Goal: Navigation & Orientation: Find specific page/section

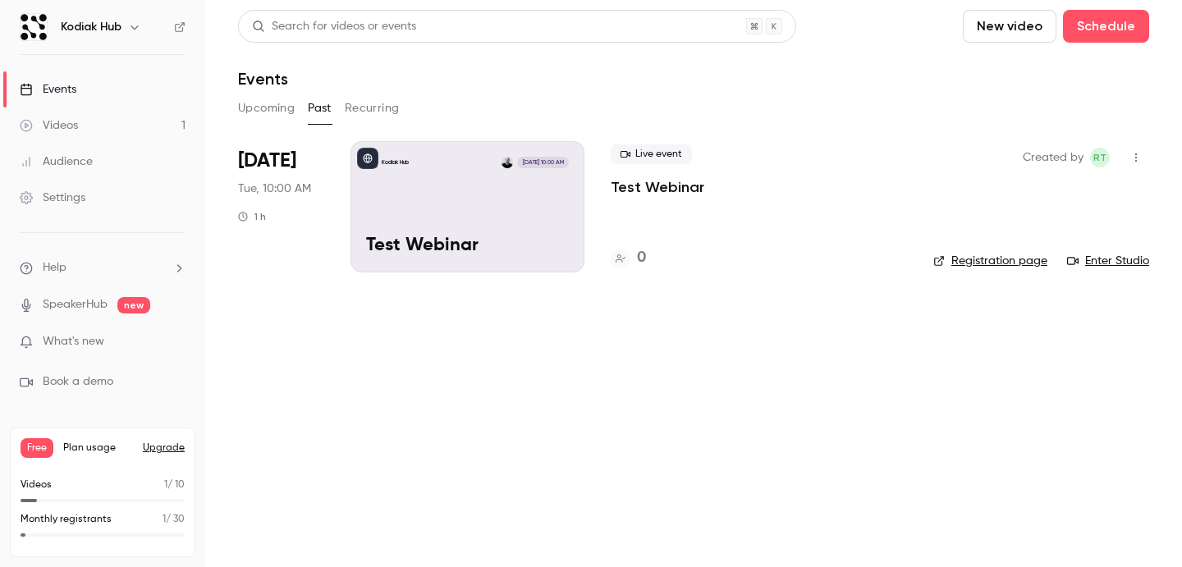
click at [269, 109] on button "Upcoming" at bounding box center [266, 108] width 57 height 26
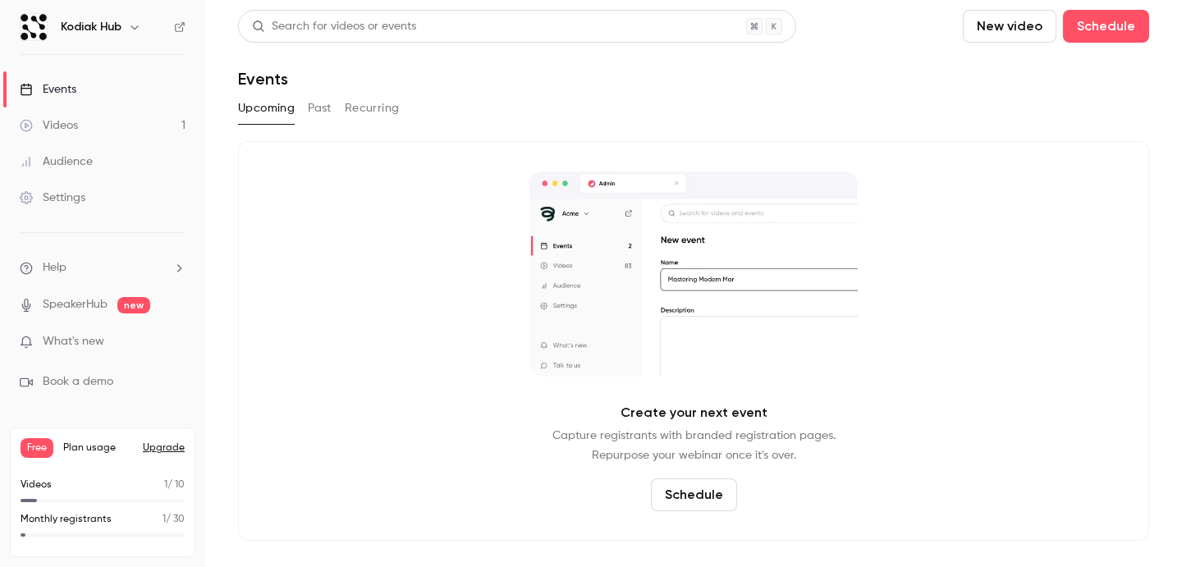
click at [316, 108] on button "Past" at bounding box center [320, 108] width 24 height 26
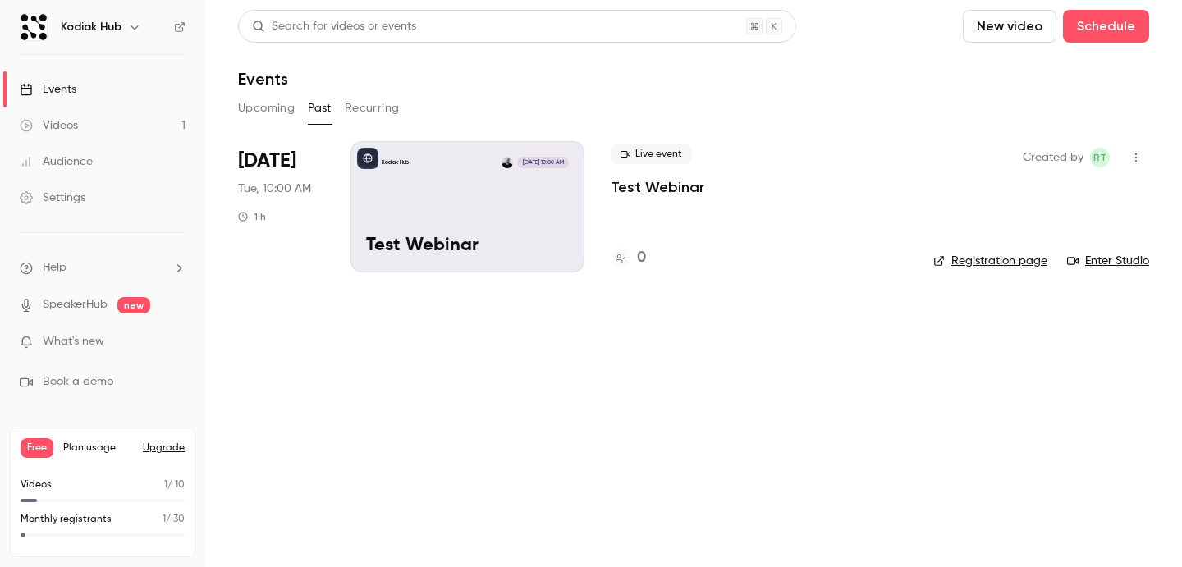
click at [78, 200] on div "Settings" at bounding box center [53, 198] width 66 height 16
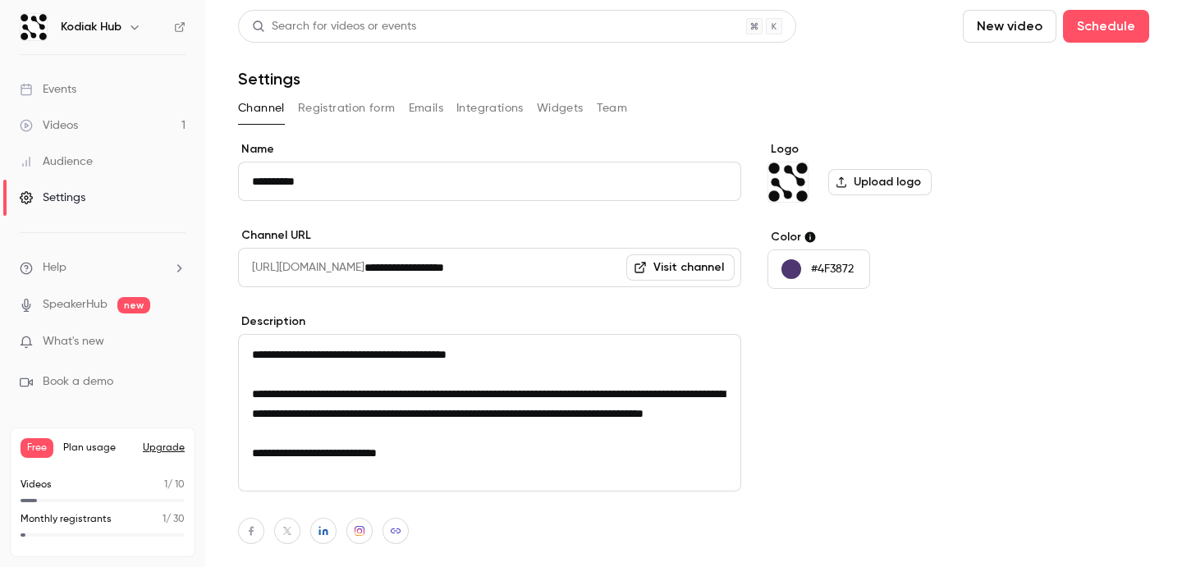
click at [615, 97] on button "Team" at bounding box center [612, 108] width 31 height 26
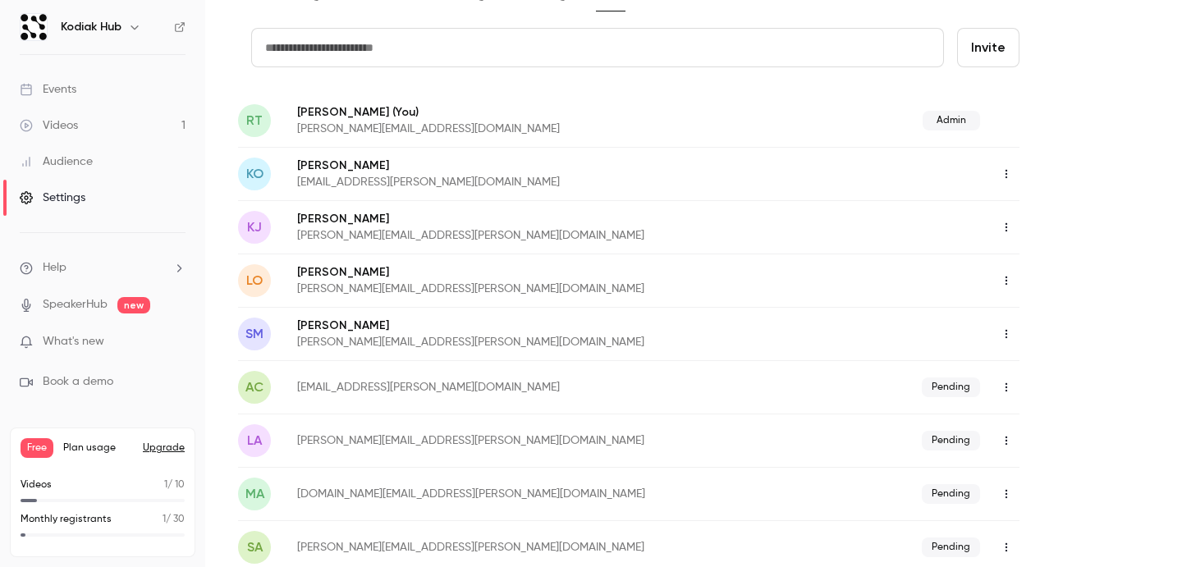
scroll to position [94, 0]
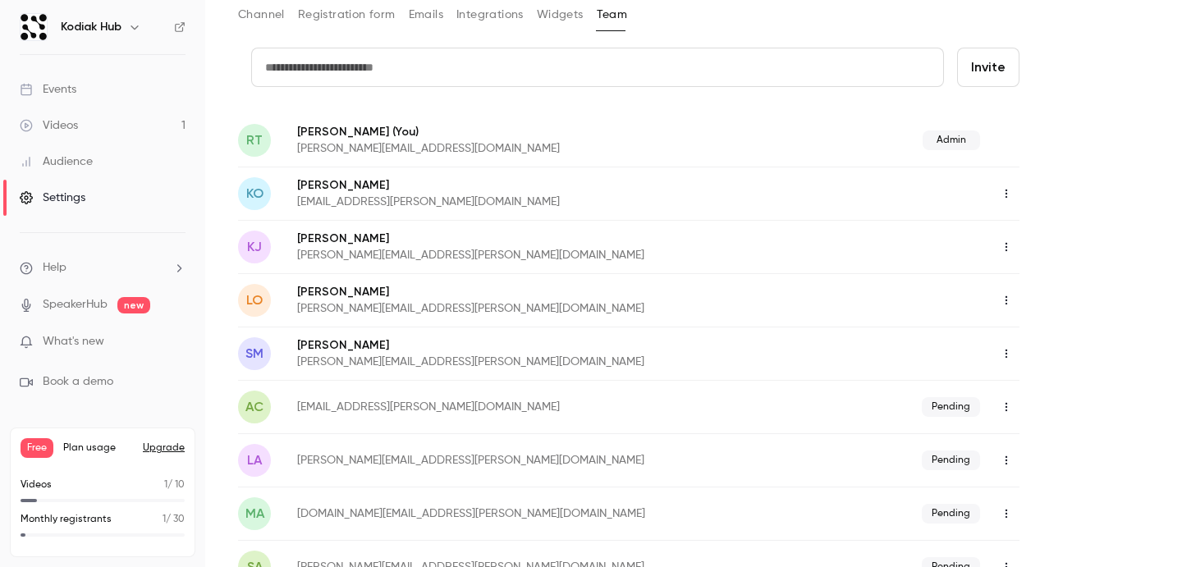
click at [1013, 190] on button "button" at bounding box center [1006, 194] width 26 height 26
click at [1066, 158] on div at bounding box center [591, 283] width 1182 height 567
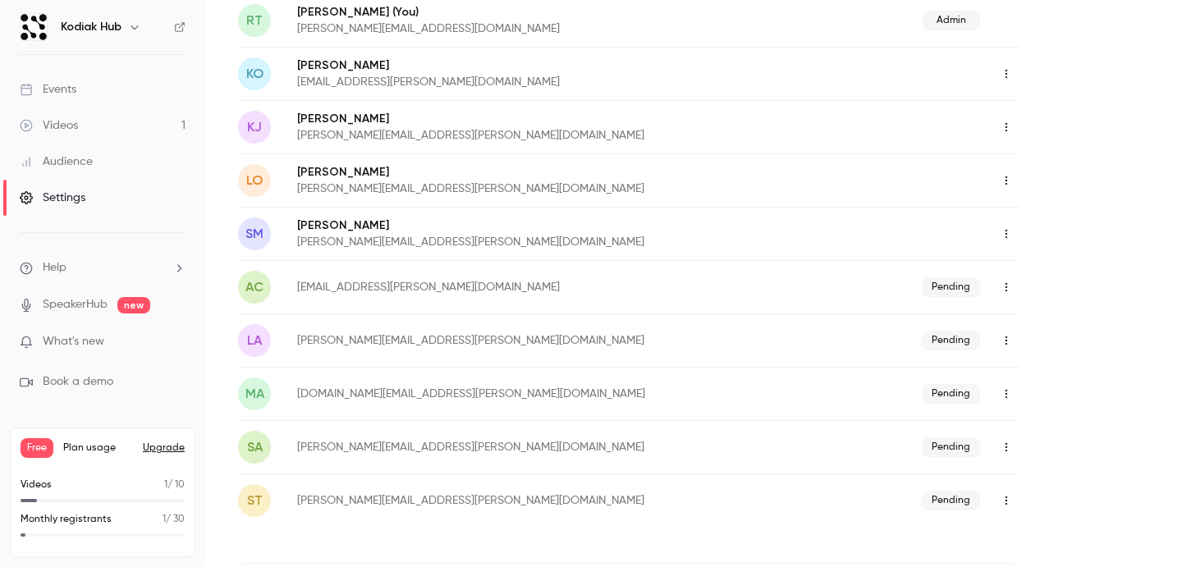
scroll to position [214, 0]
click at [1006, 233] on icon "button" at bounding box center [1006, 233] width 2 height 9
click at [1059, 281] on div "Assign admin role" at bounding box center [1092, 275] width 125 height 16
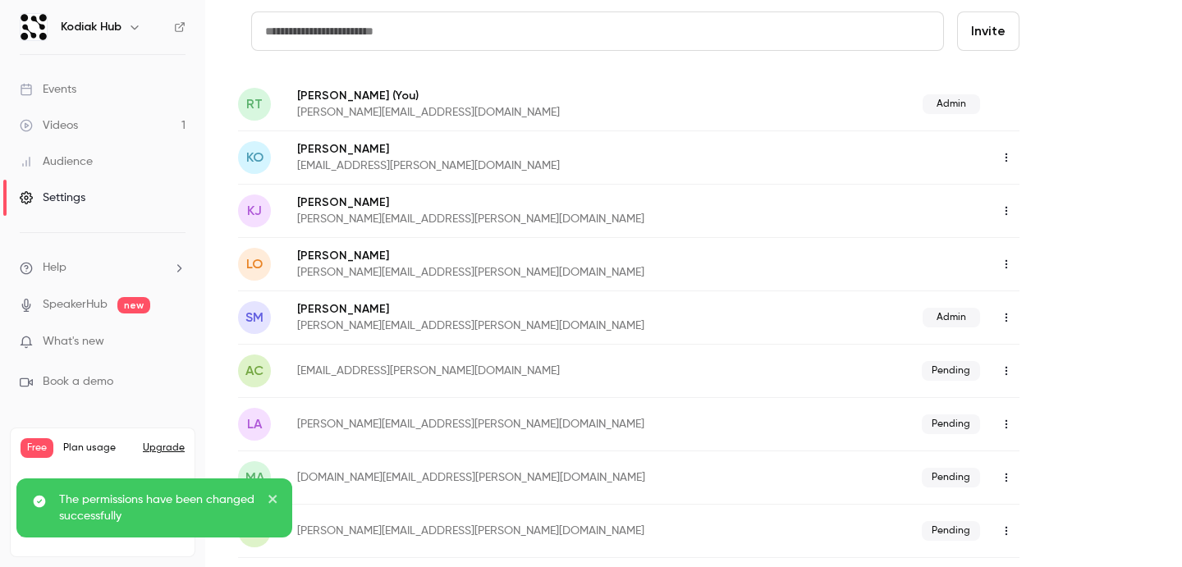
scroll to position [113, 0]
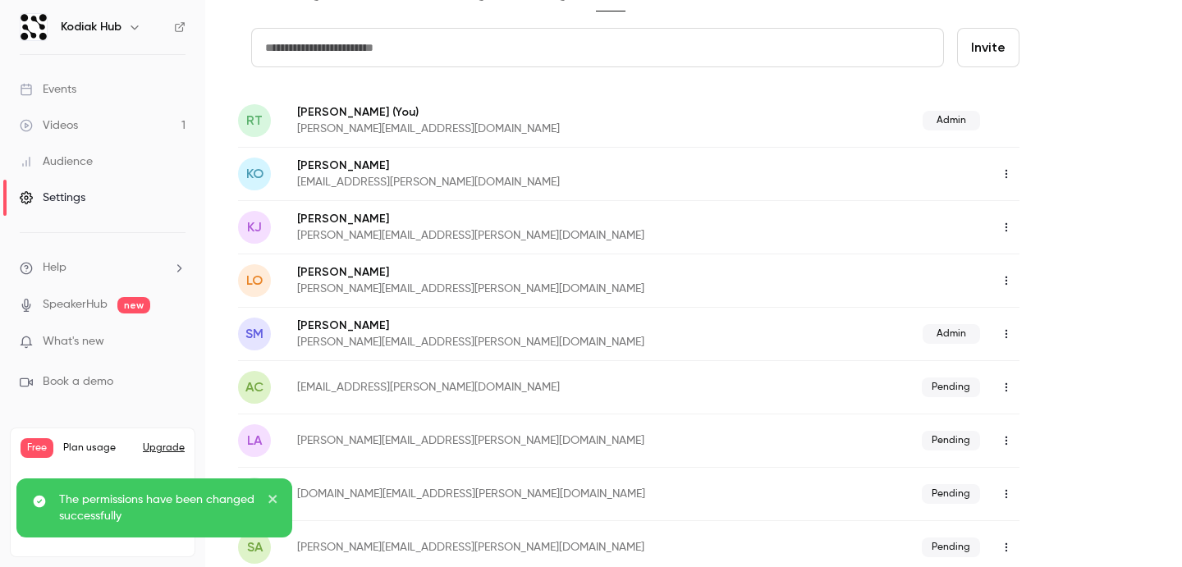
click at [1009, 286] on button "button" at bounding box center [1006, 281] width 26 height 26
click at [1045, 323] on div "Assign admin role" at bounding box center [1092, 322] width 125 height 16
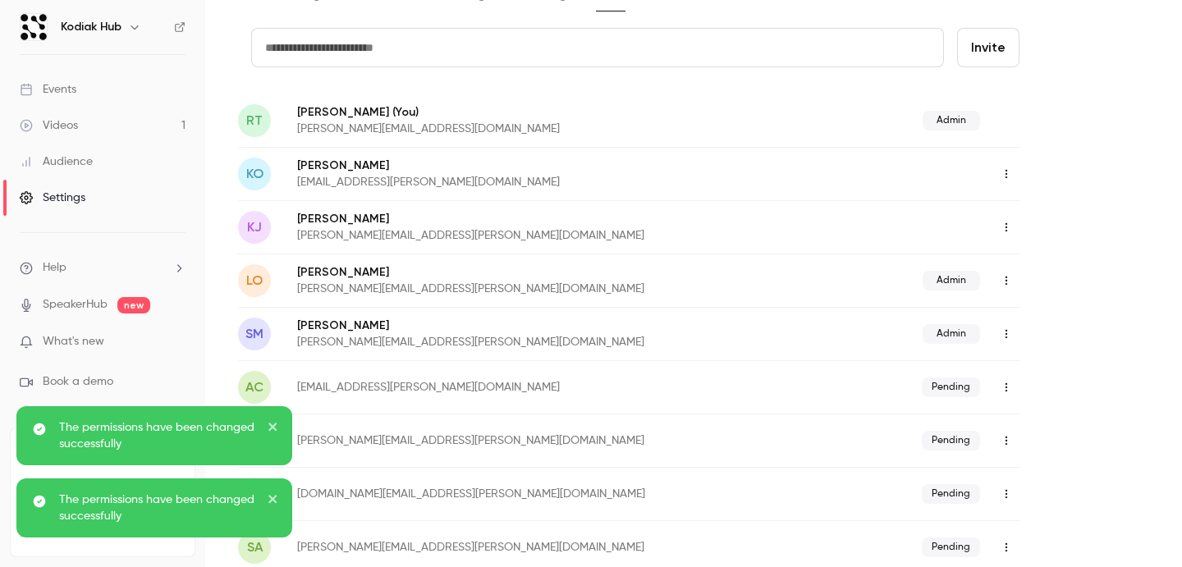
click at [1009, 229] on icon "button" at bounding box center [1006, 227] width 13 height 11
click at [1022, 258] on li "Assign admin role" at bounding box center [1078, 269] width 177 height 43
click at [1004, 173] on icon "button" at bounding box center [1006, 173] width 13 height 11
click at [1030, 216] on div "Assign admin role" at bounding box center [1092, 216] width 125 height 16
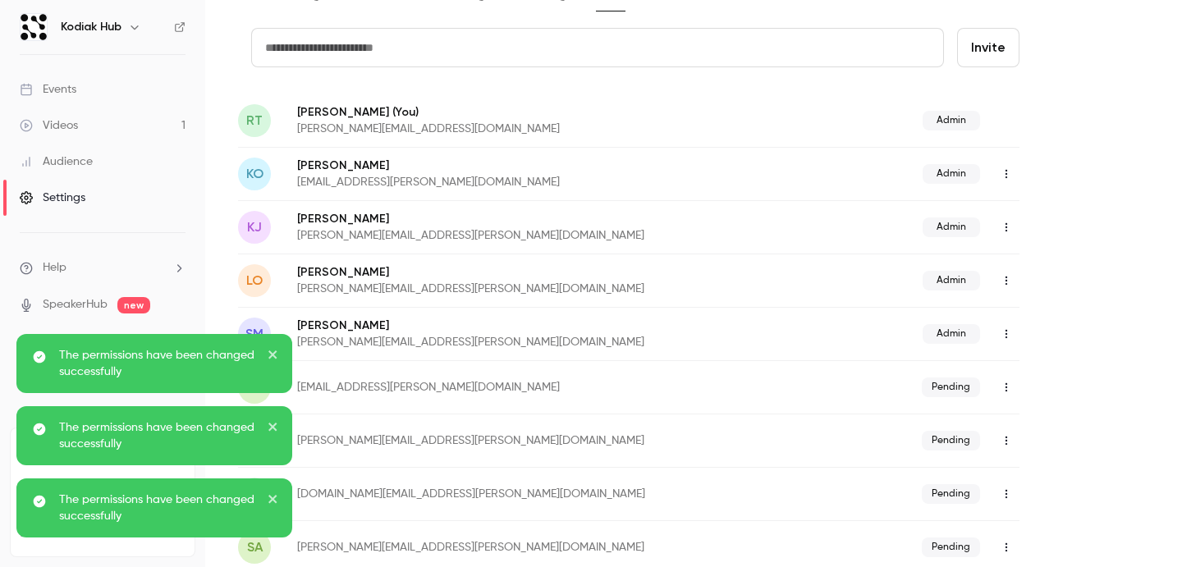
click at [1059, 274] on div "credit card Invite RT [PERSON_NAME] (You) [PERSON_NAME][EMAIL_ADDRESS][DOMAIN_N…" at bounding box center [693, 388] width 911 height 721
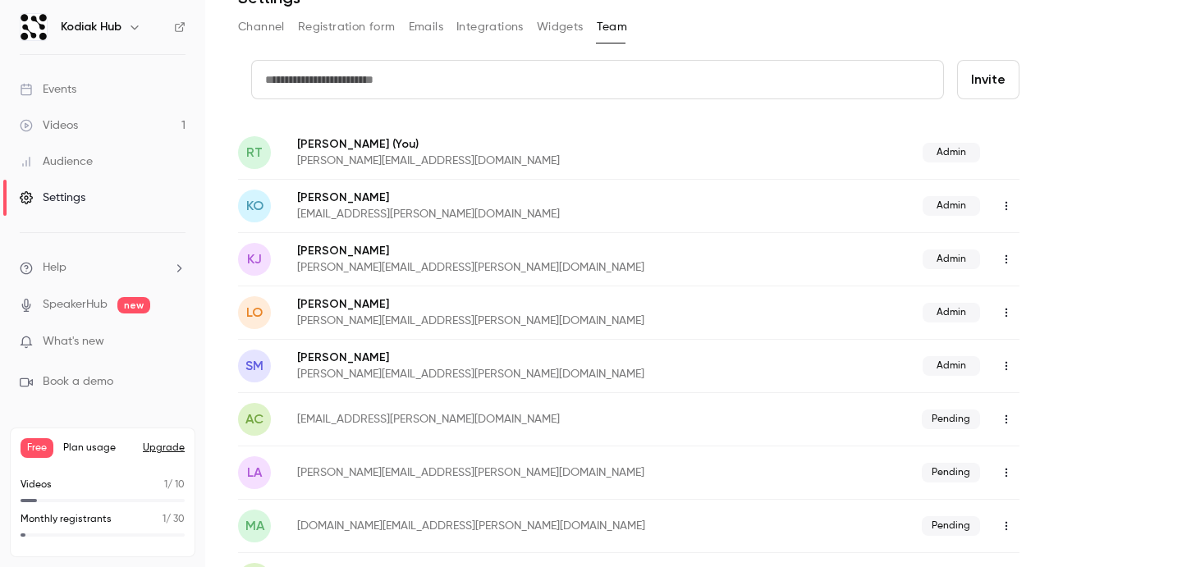
scroll to position [0, 0]
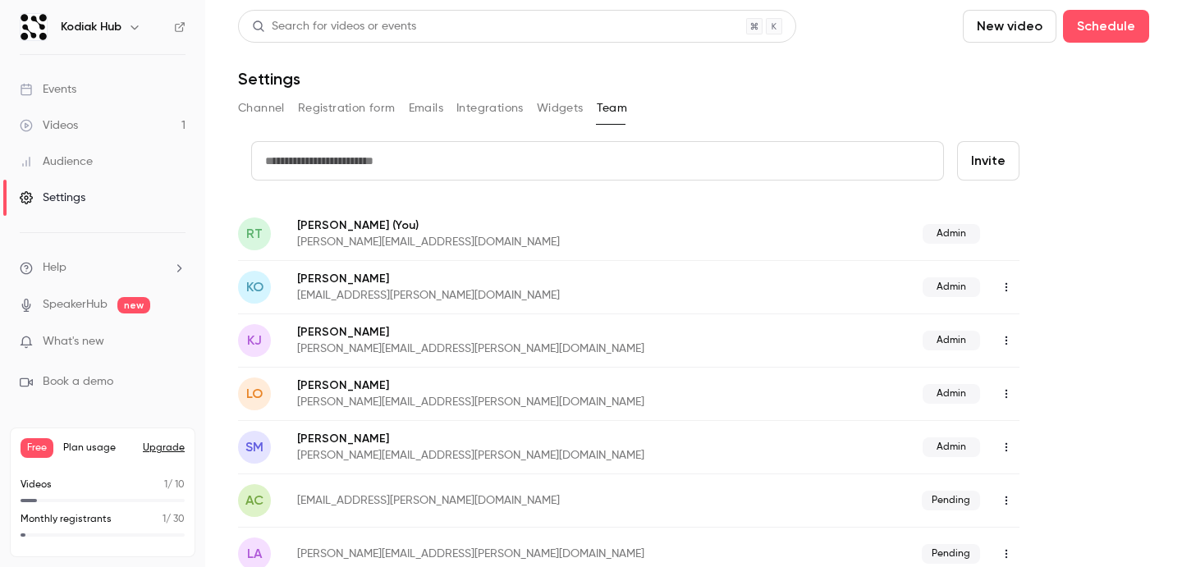
click at [102, 348] on span "What's new" at bounding box center [74, 341] width 62 height 17
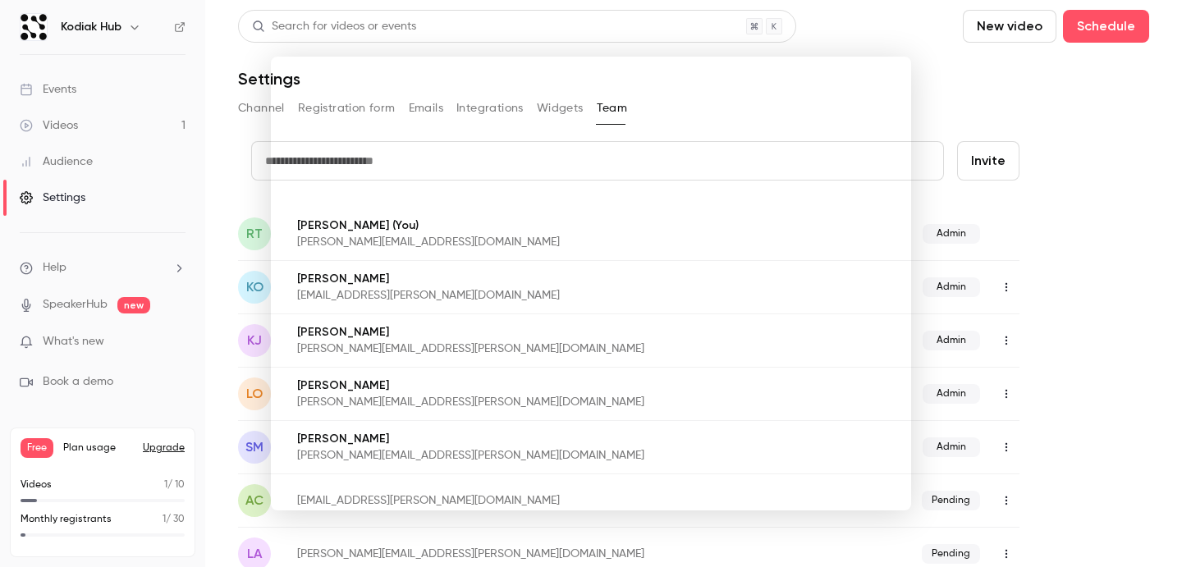
click at [1132, 108] on div at bounding box center [591, 283] width 1182 height 567
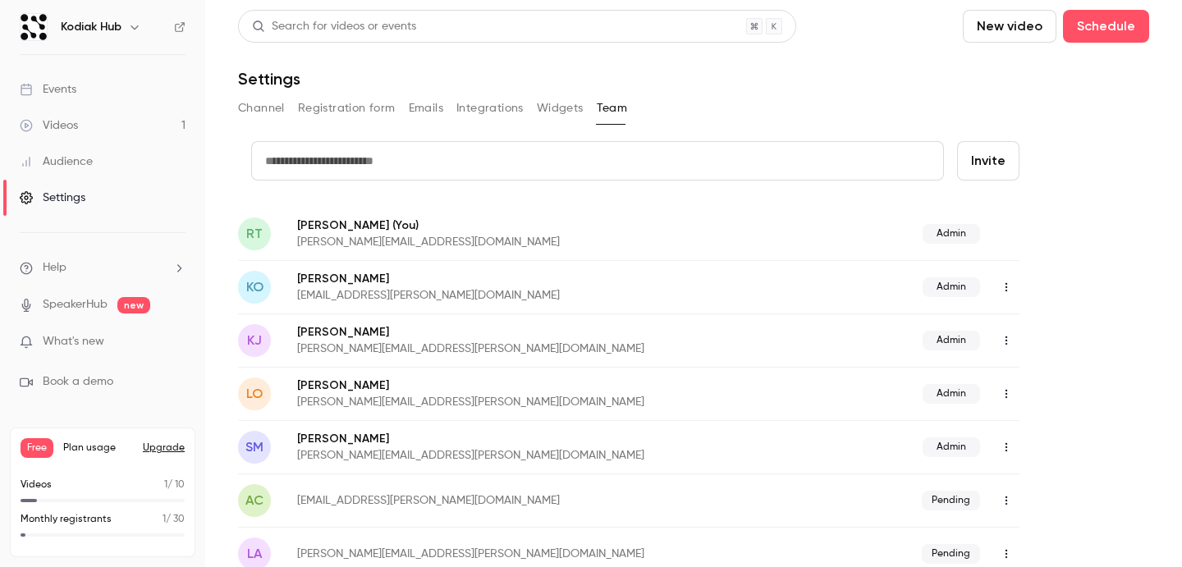
click at [59, 83] on div "Events" at bounding box center [48, 89] width 57 height 16
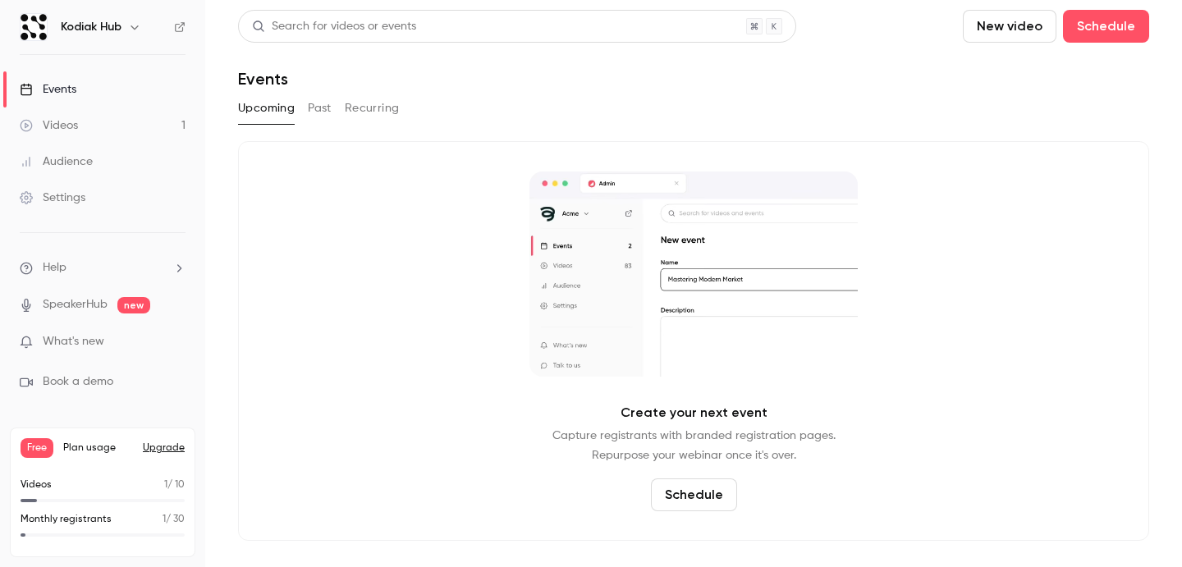
click at [317, 112] on button "Past" at bounding box center [320, 108] width 24 height 26
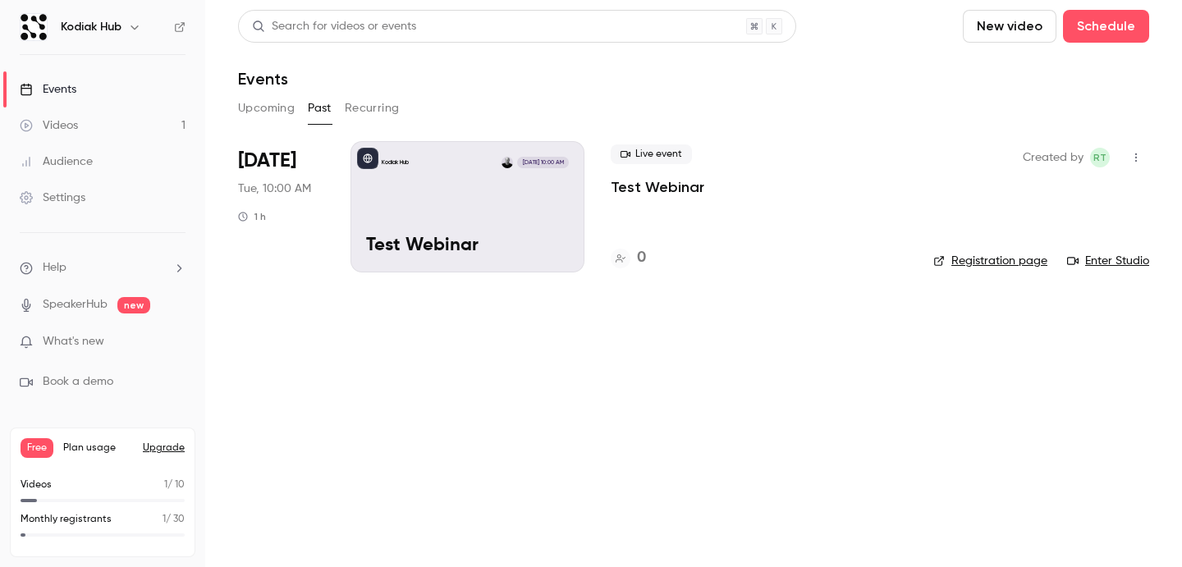
click at [454, 214] on div "Kodiak Hub [DATE] 10:00 AM Test Webinar" at bounding box center [467, 206] width 234 height 131
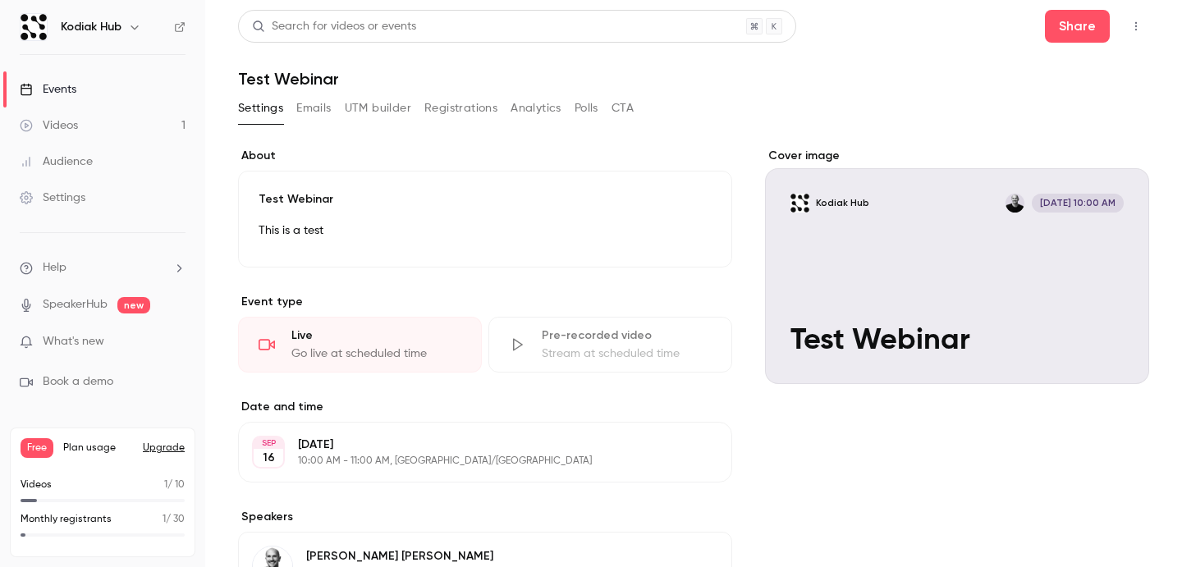
click at [327, 336] on div "Live" at bounding box center [376, 335] width 170 height 16
click at [914, 235] on div "Cover image" at bounding box center [957, 266] width 384 height 236
click at [0, 0] on input "Kodiak Hub [DATE] 10:00 AM Test Webinar" at bounding box center [0, 0] width 0 height 0
click at [1129, 25] on icon "button" at bounding box center [1135, 26] width 13 height 11
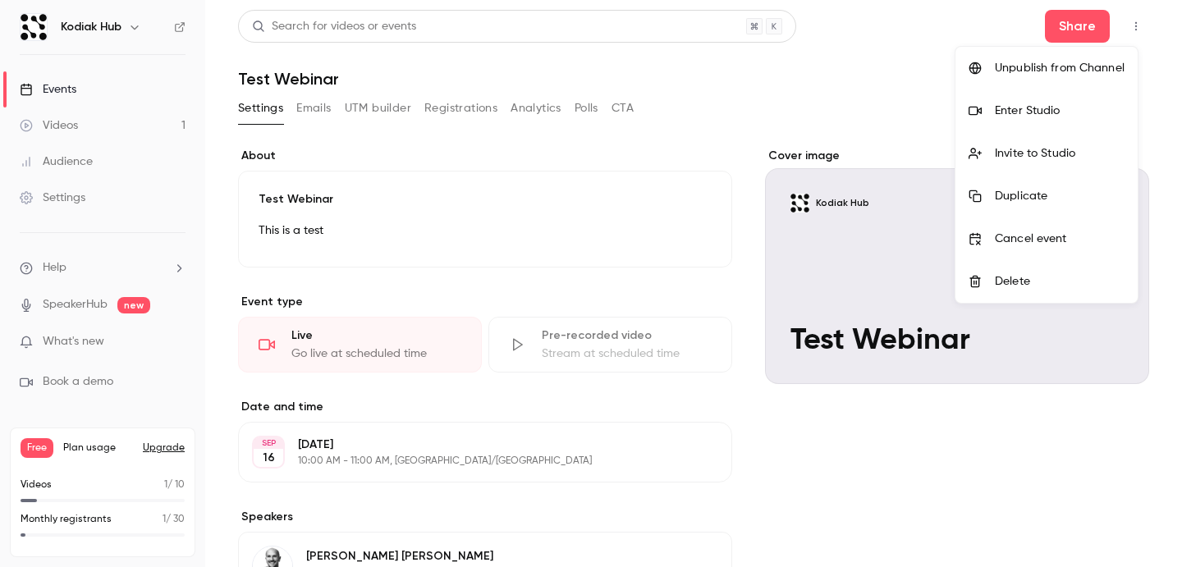
click at [818, 98] on div at bounding box center [591, 283] width 1182 height 567
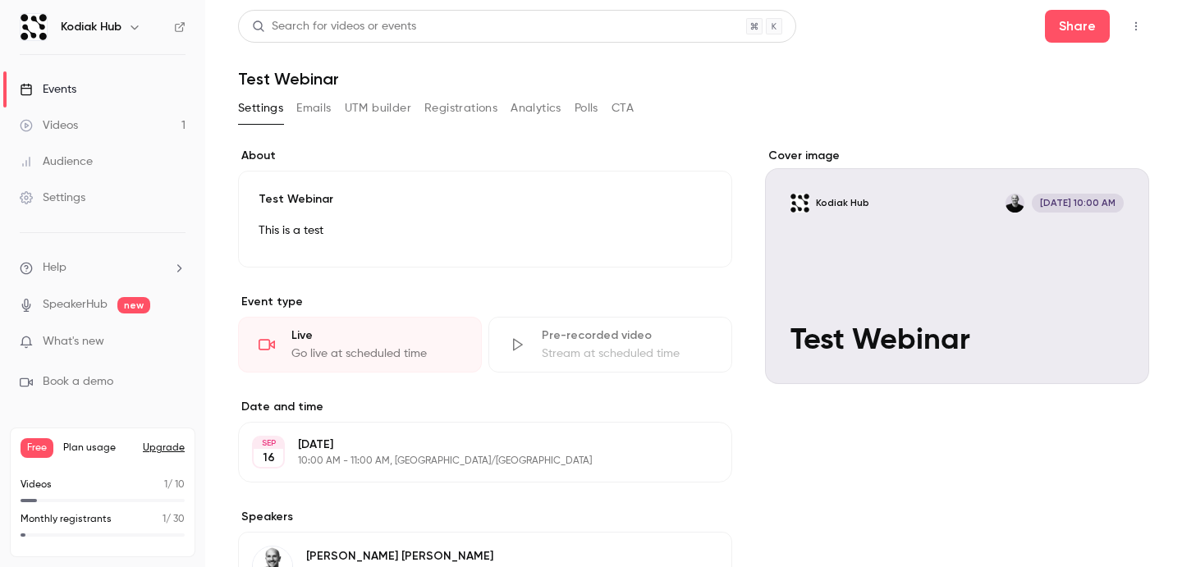
click at [1129, 25] on icon "button" at bounding box center [1135, 26] width 13 height 11
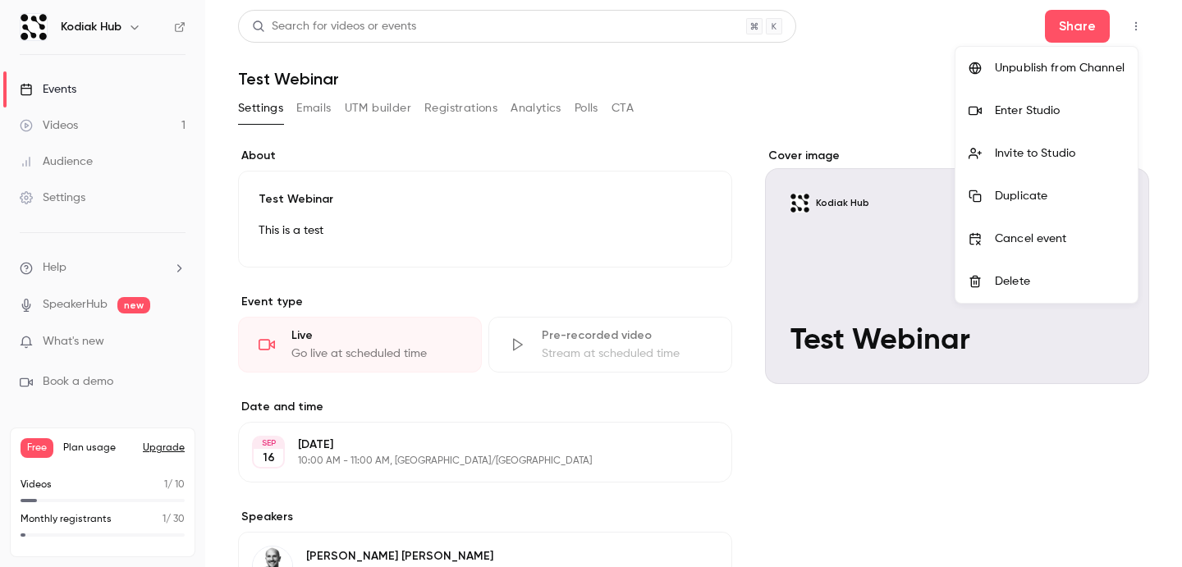
click at [1028, 112] on div "Enter Studio" at bounding box center [1060, 111] width 130 height 16
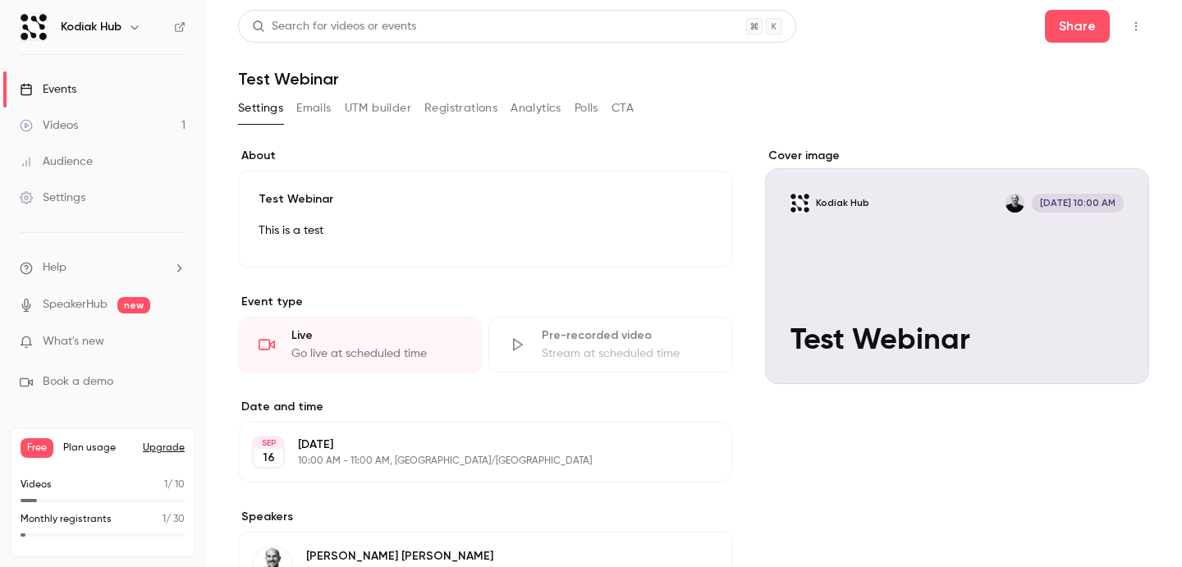
click at [64, 92] on div "Events" at bounding box center [48, 89] width 57 height 16
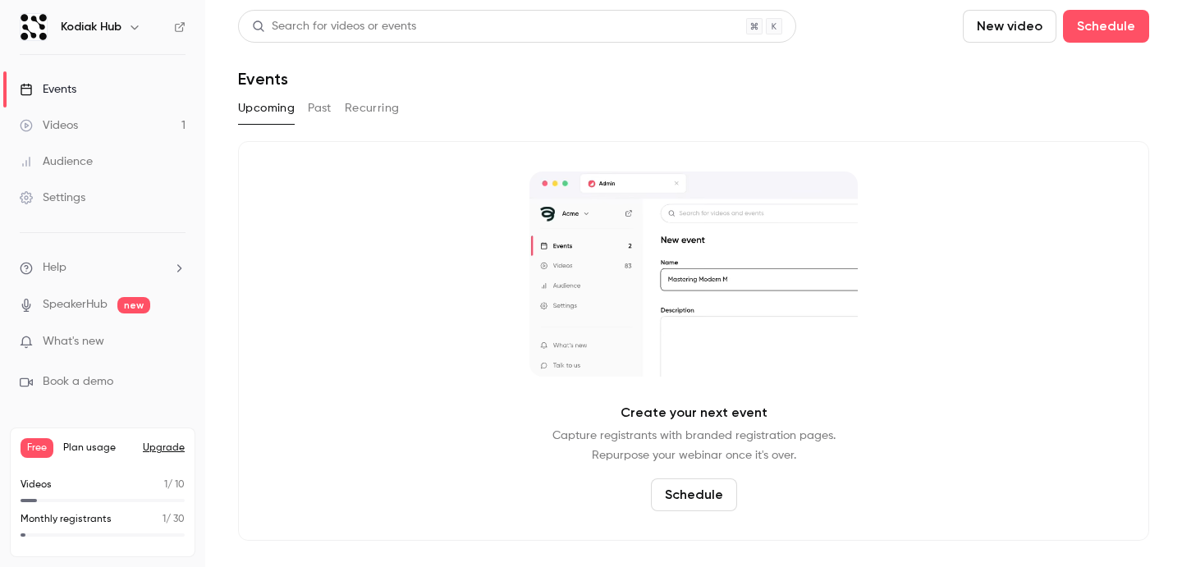
click at [321, 109] on button "Past" at bounding box center [320, 108] width 24 height 26
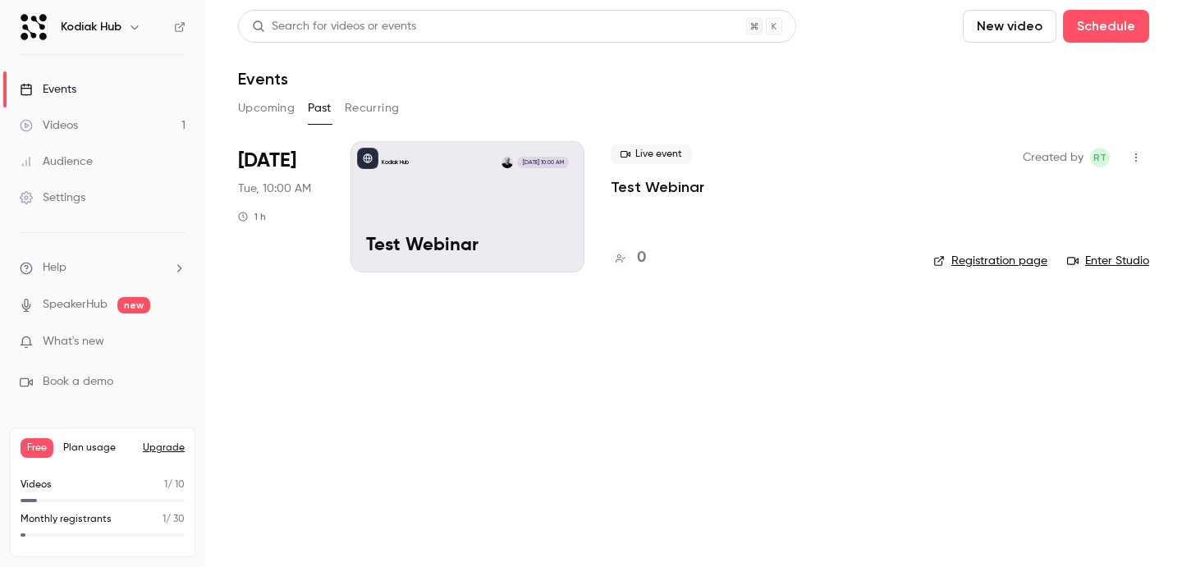
click at [441, 205] on div "Kodiak Hub [DATE] 10:00 AM Test Webinar" at bounding box center [467, 206] width 234 height 131
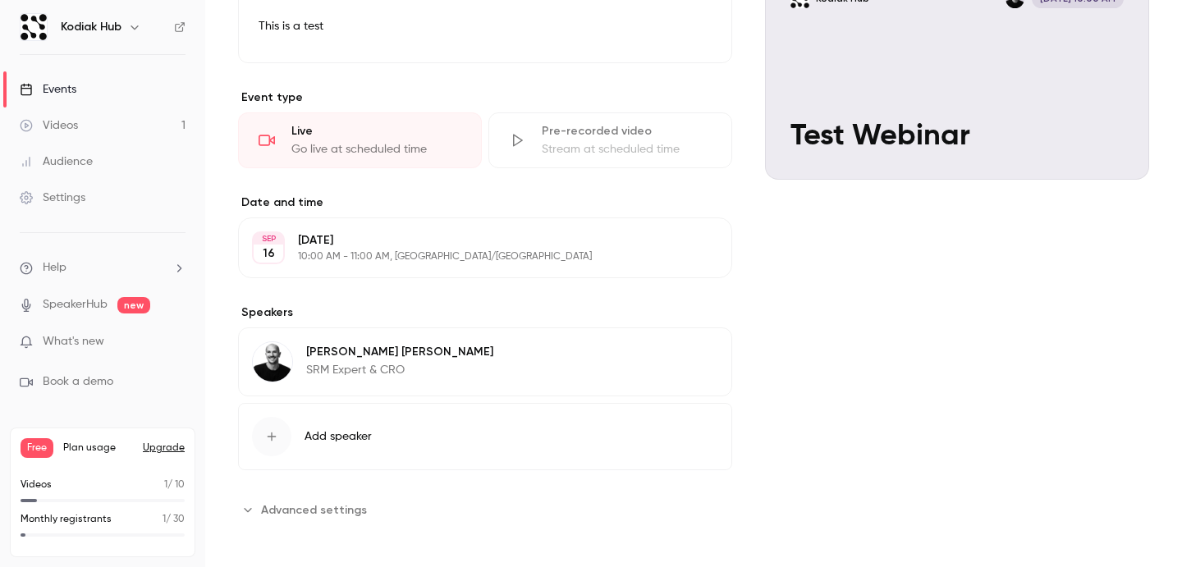
scroll to position [209, 0]
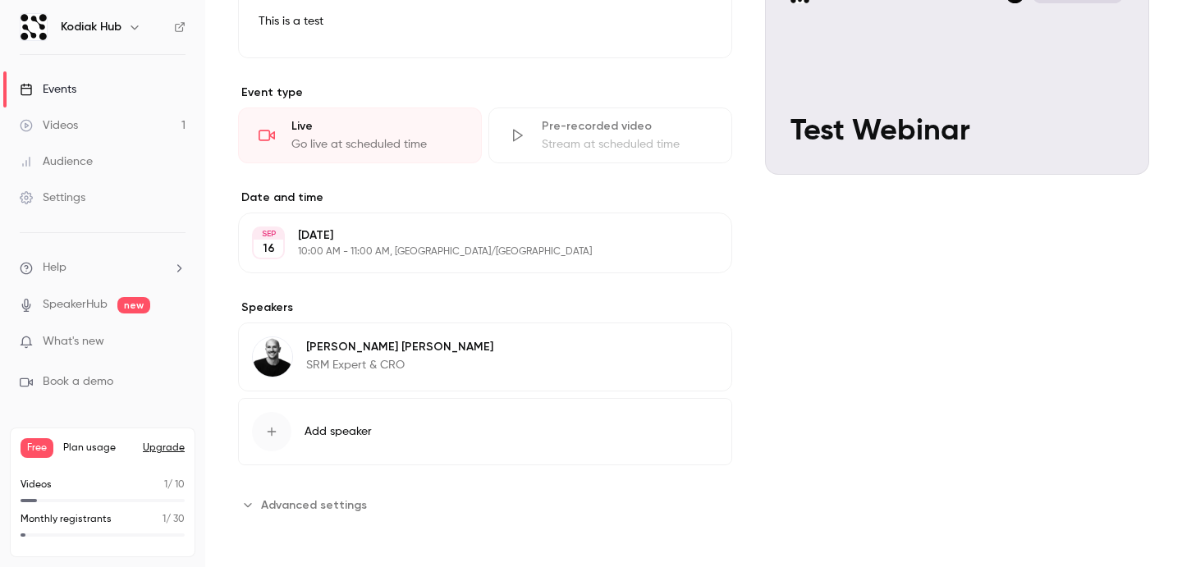
click at [283, 507] on span "Advanced settings" at bounding box center [314, 504] width 106 height 17
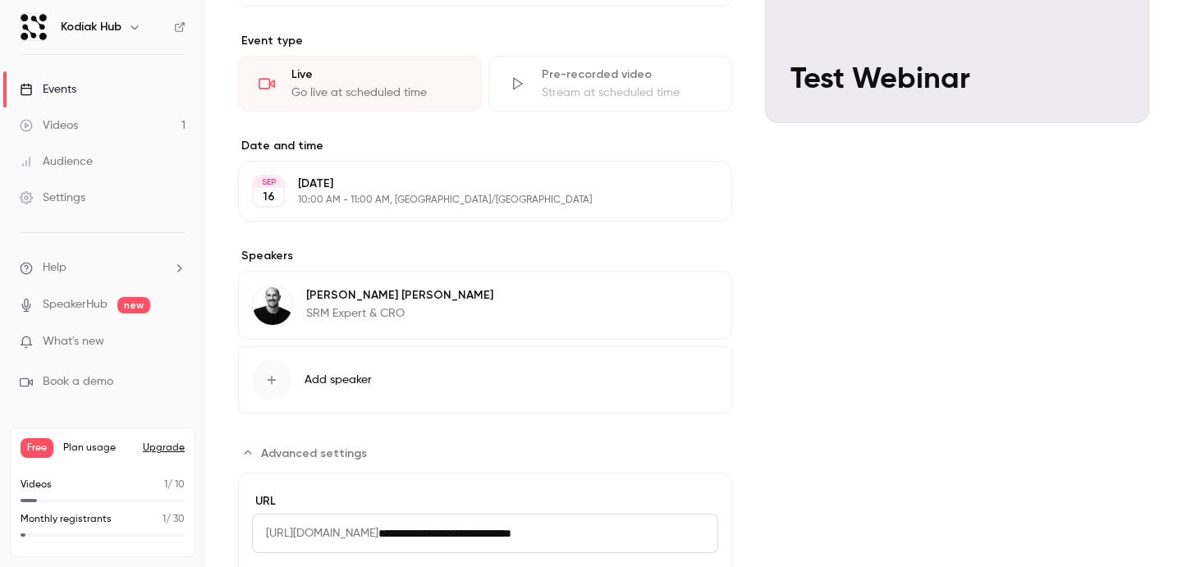
scroll to position [0, 0]
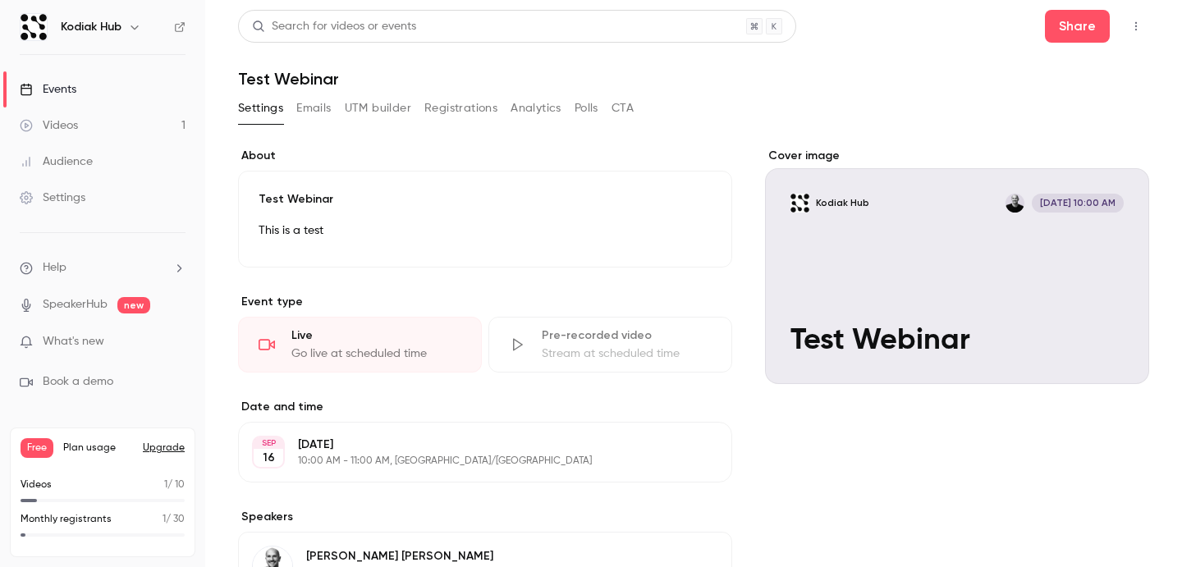
click at [312, 110] on button "Emails" at bounding box center [313, 108] width 34 height 26
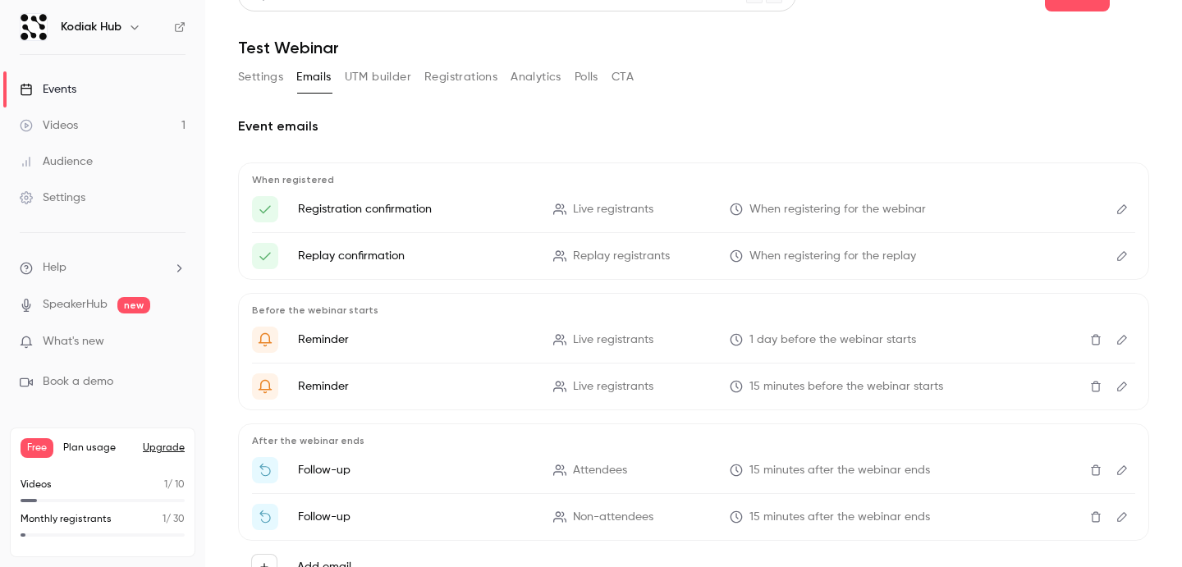
scroll to position [100, 0]
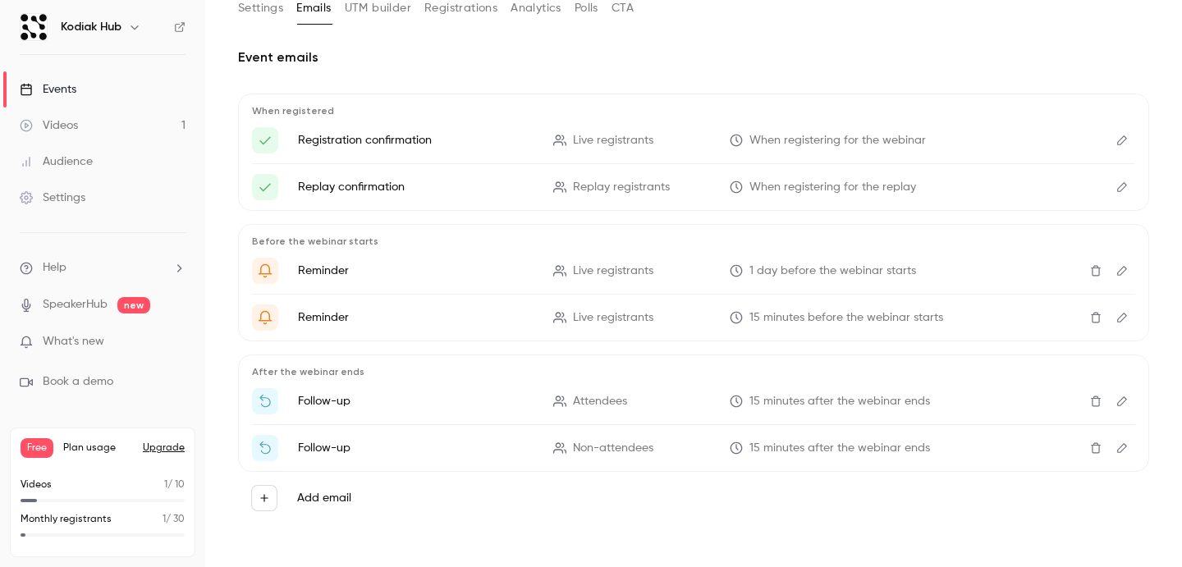
click at [1115, 404] on icon "Edit" at bounding box center [1121, 401] width 13 height 11
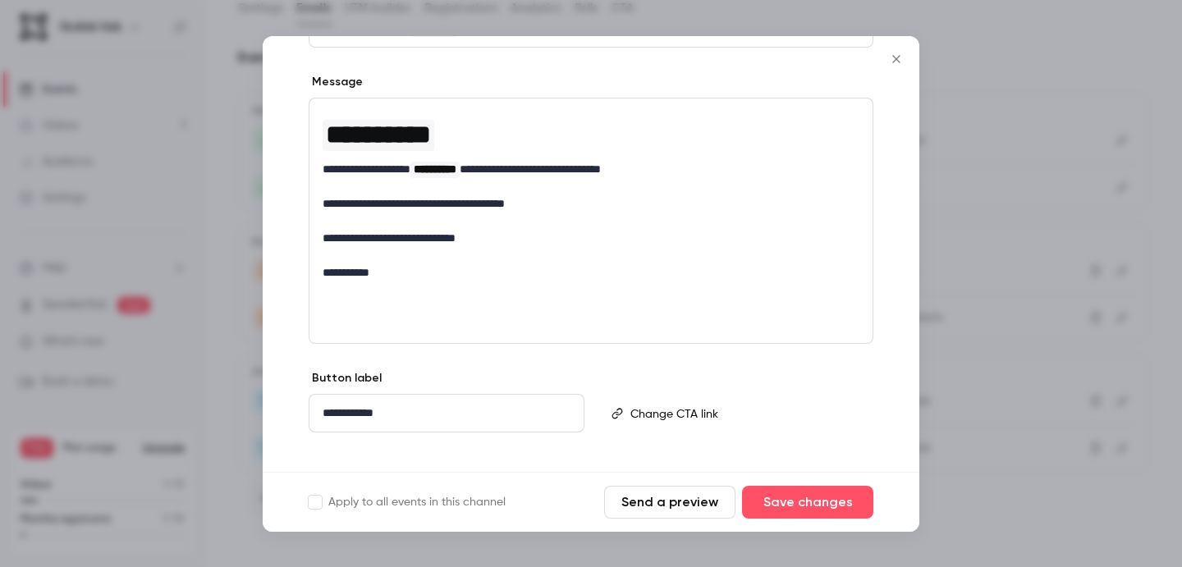
scroll to position [255, 0]
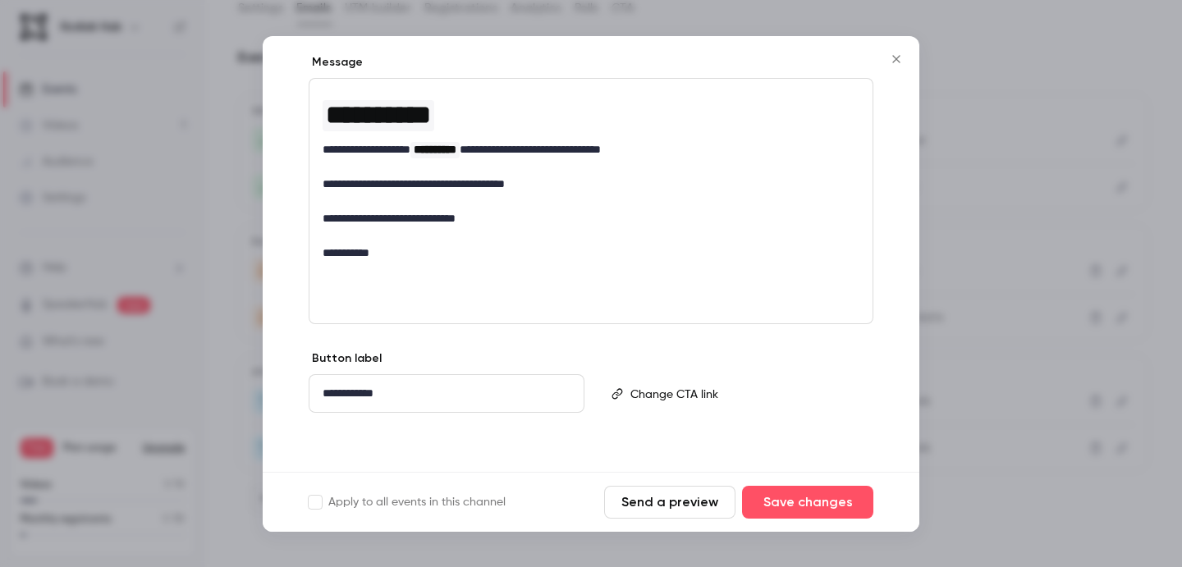
click at [896, 65] on button "Close" at bounding box center [896, 59] width 33 height 33
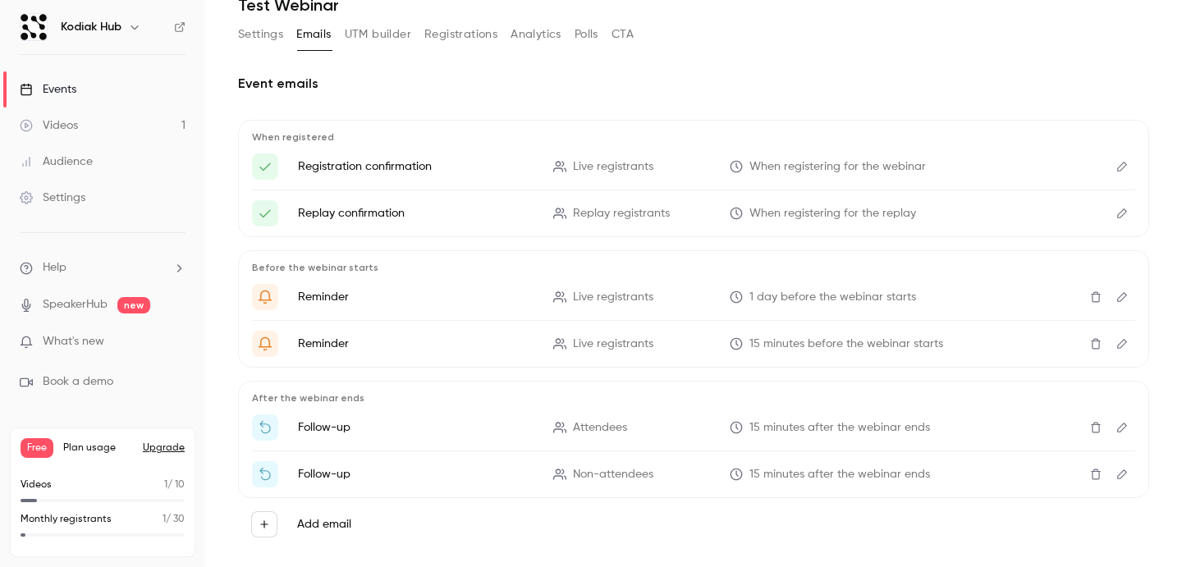
scroll to position [0, 0]
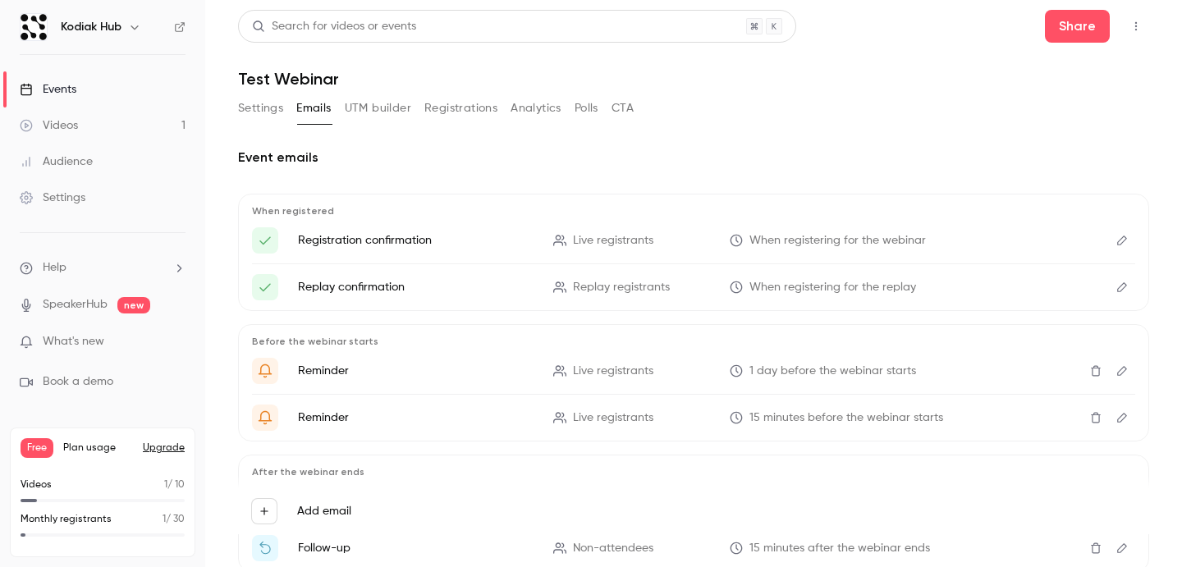
click at [379, 108] on button "UTM builder" at bounding box center [378, 108] width 66 height 26
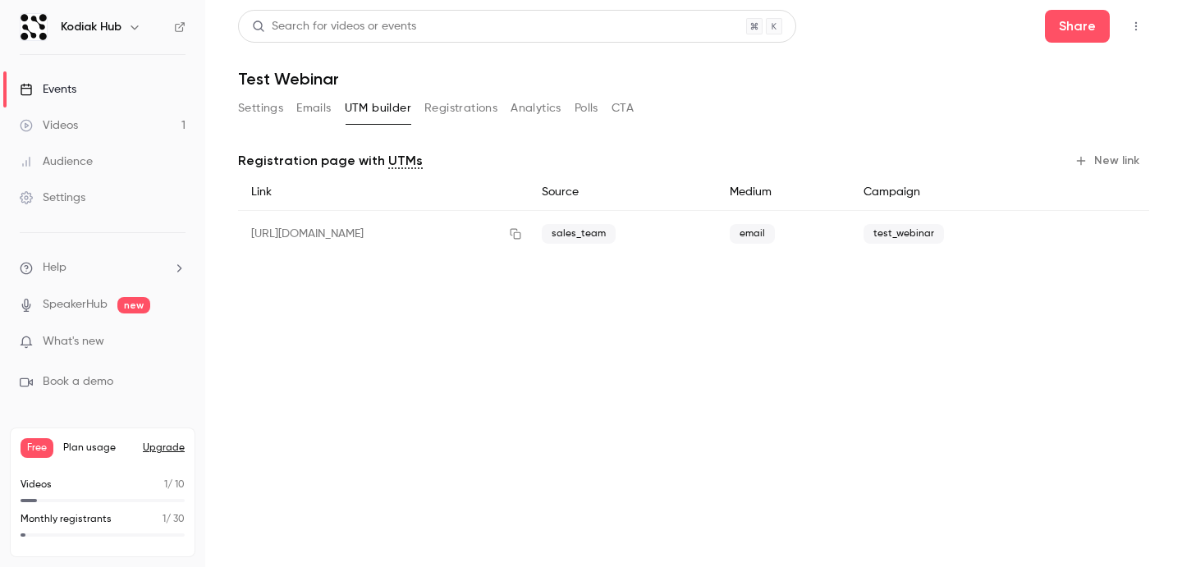
click at [464, 103] on button "Registrations" at bounding box center [460, 108] width 73 height 26
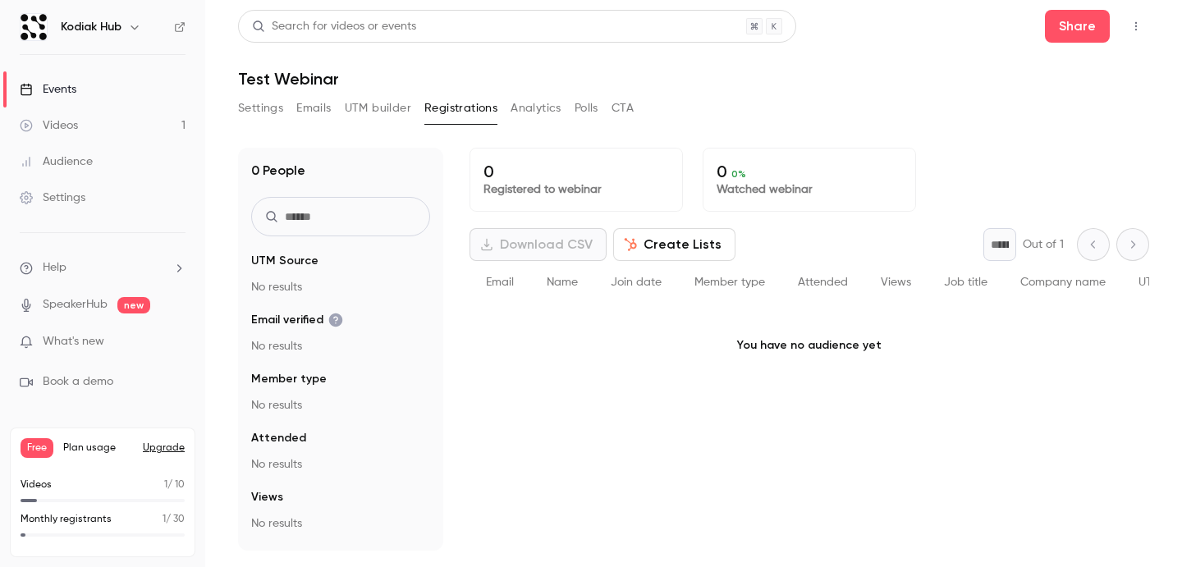
click at [709, 247] on button "Create Lists" at bounding box center [674, 244] width 122 height 33
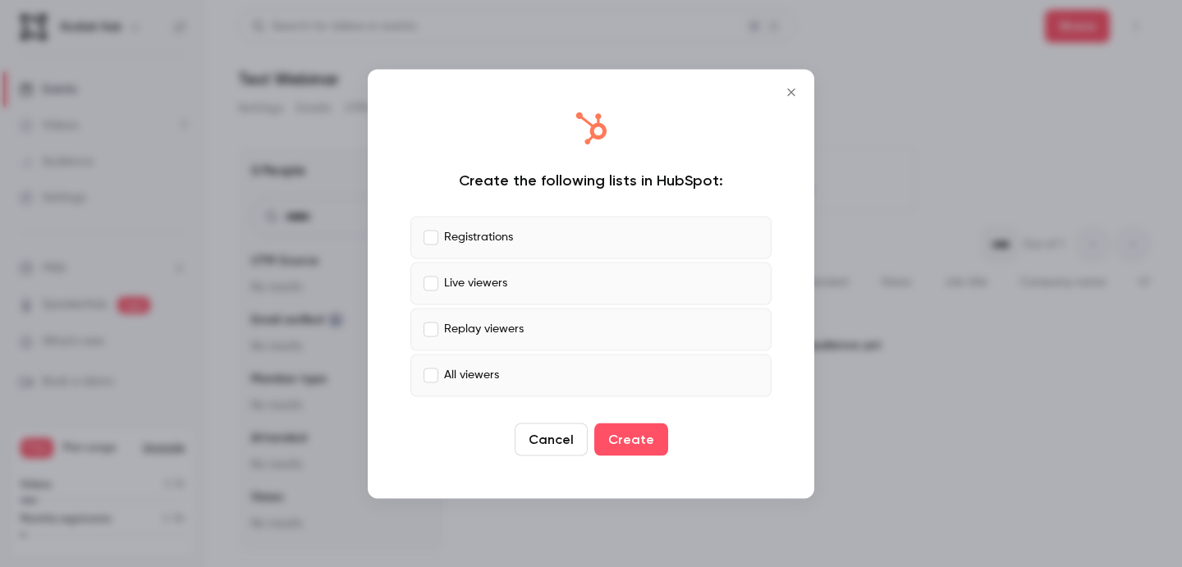
click at [795, 90] on icon "Close" at bounding box center [791, 91] width 20 height 13
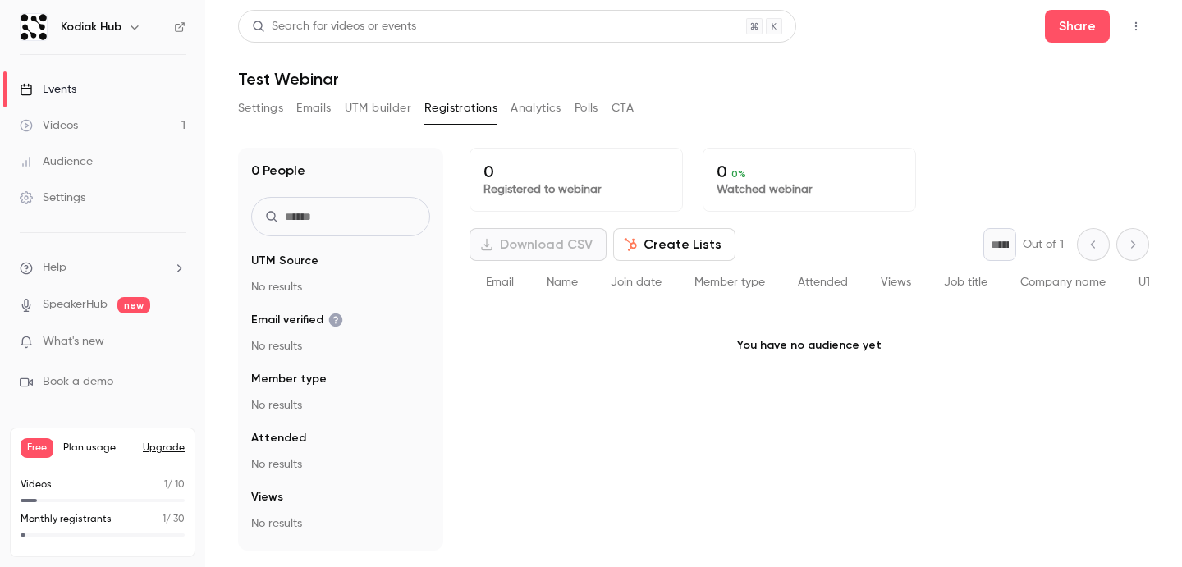
click at [536, 108] on button "Analytics" at bounding box center [535, 108] width 51 height 26
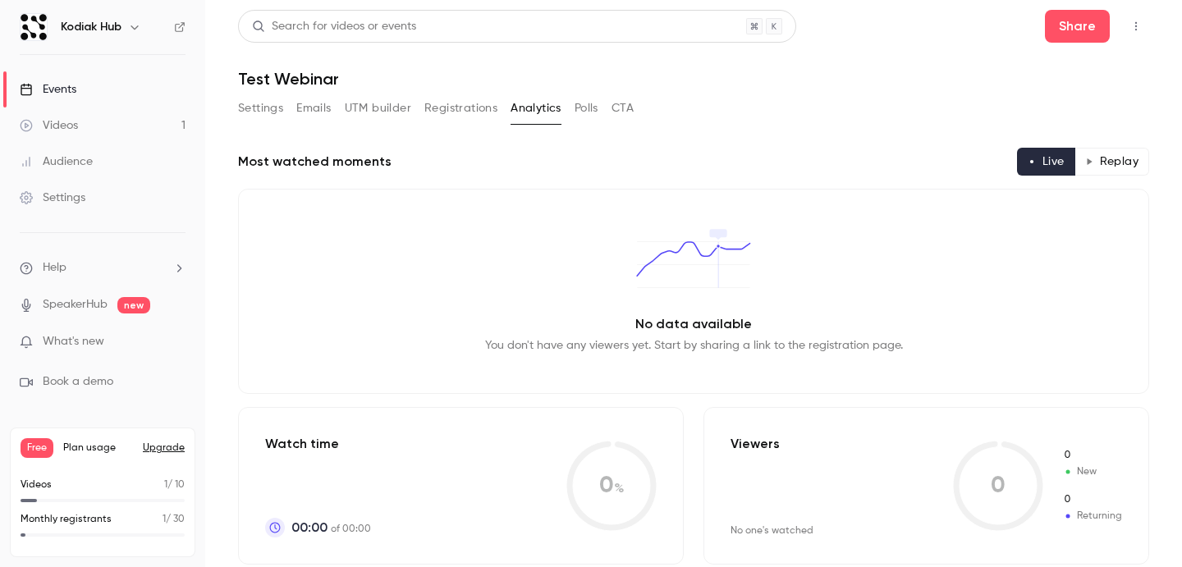
click at [1123, 158] on button "Replay" at bounding box center [1111, 162] width 75 height 28
click at [579, 95] on button "Polls" at bounding box center [586, 108] width 24 height 26
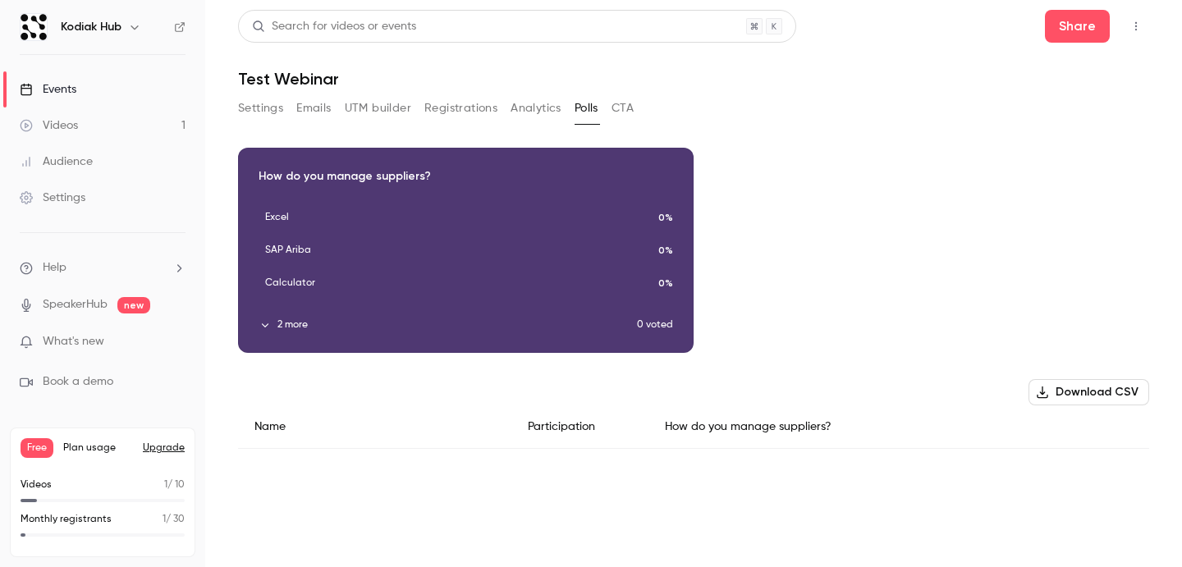
click at [622, 102] on button "CTA" at bounding box center [622, 108] width 22 height 26
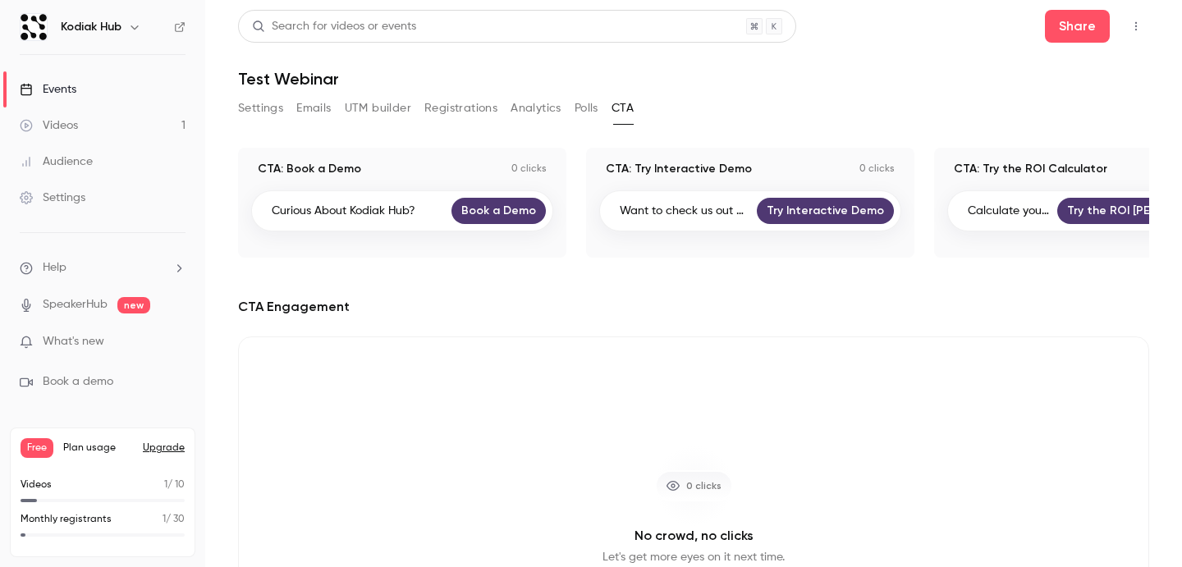
click at [588, 94] on div "Search for videos or events Share Test Webinar Settings Emails UTM builder Regi…" at bounding box center [693, 362] width 911 height 704
click at [585, 111] on button "Polls" at bounding box center [586, 108] width 24 height 26
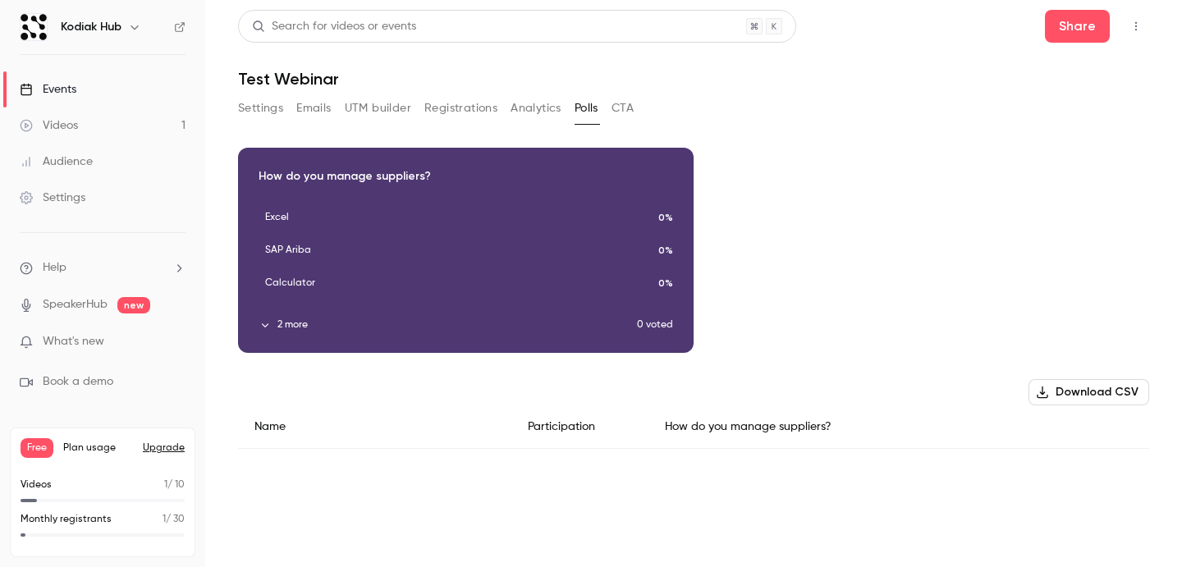
click at [105, 125] on link "Videos 1" at bounding box center [102, 126] width 205 height 36
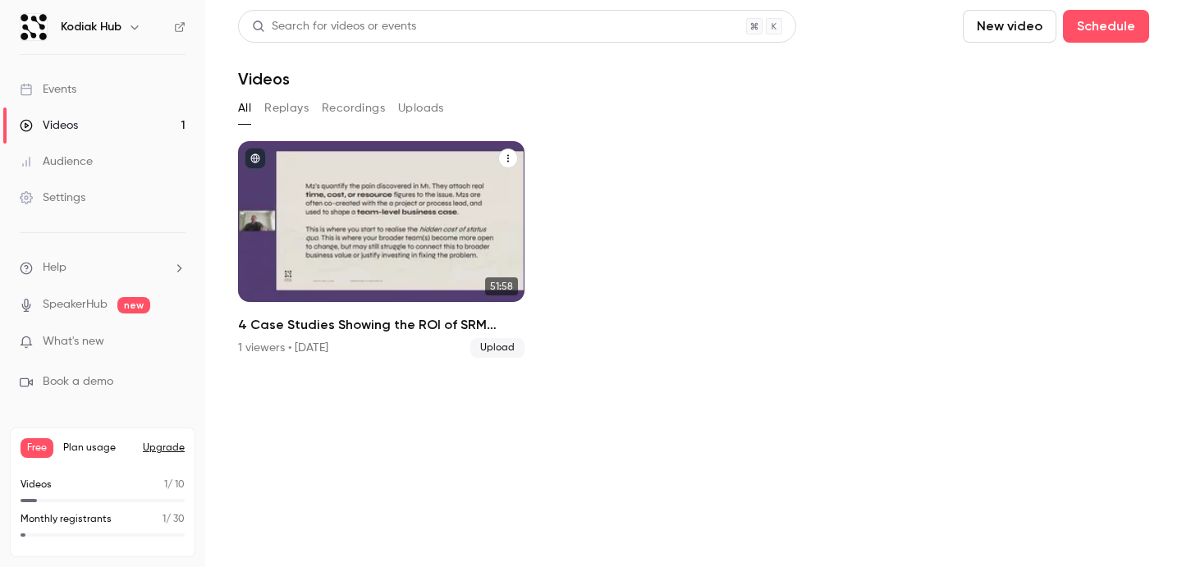
click at [395, 253] on p "4 Case Studies Showing the ROI of SRM Software" at bounding box center [382, 244] width 248 height 78
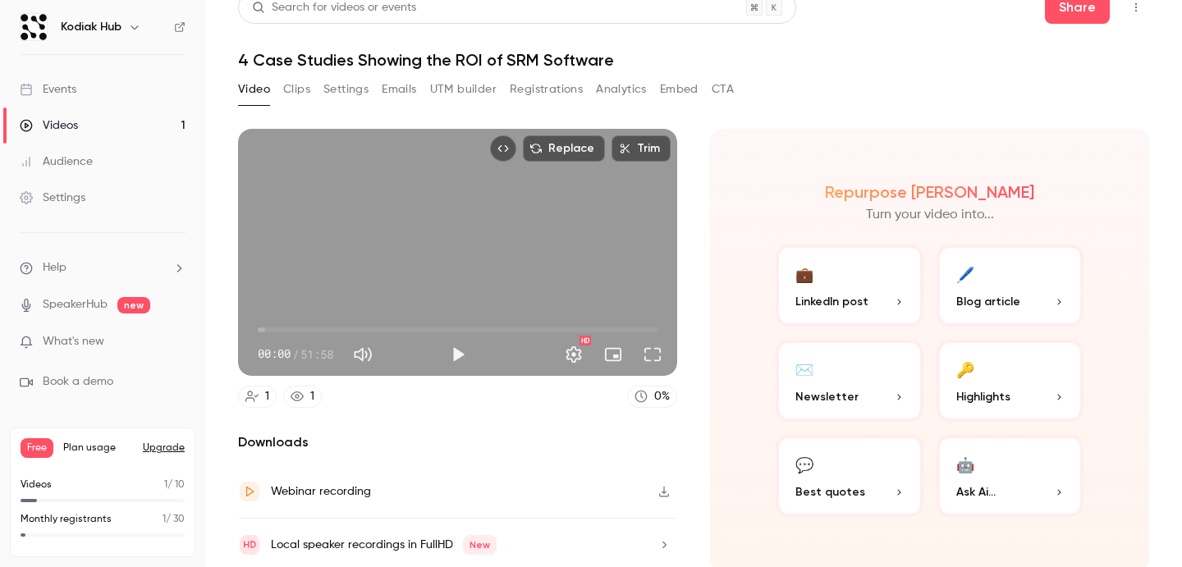
scroll to position [16, 0]
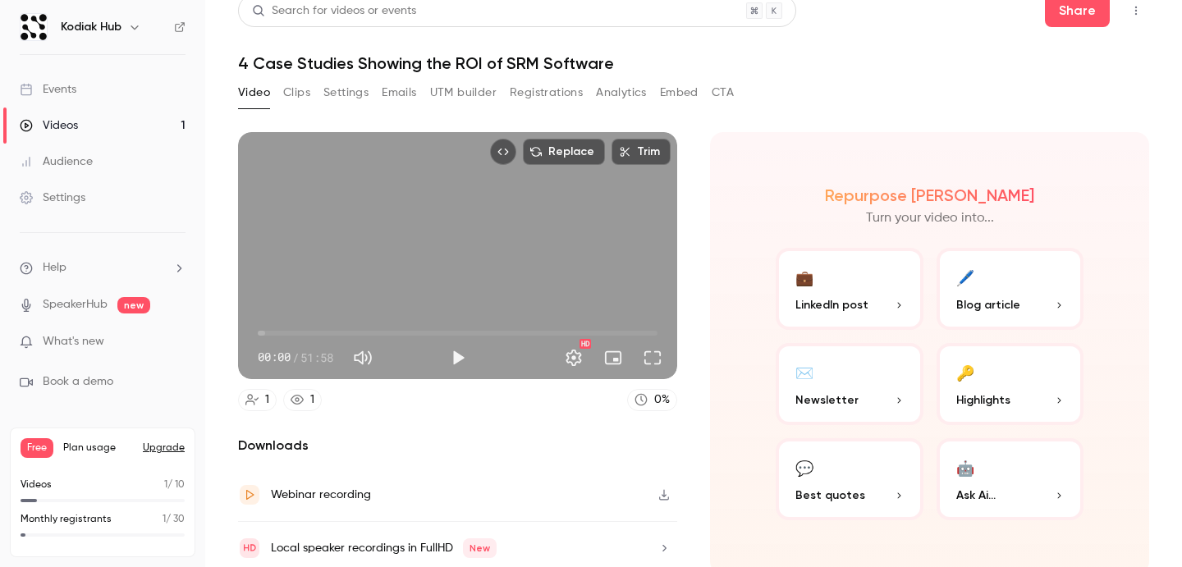
click at [297, 96] on button "Clips" at bounding box center [296, 93] width 27 height 26
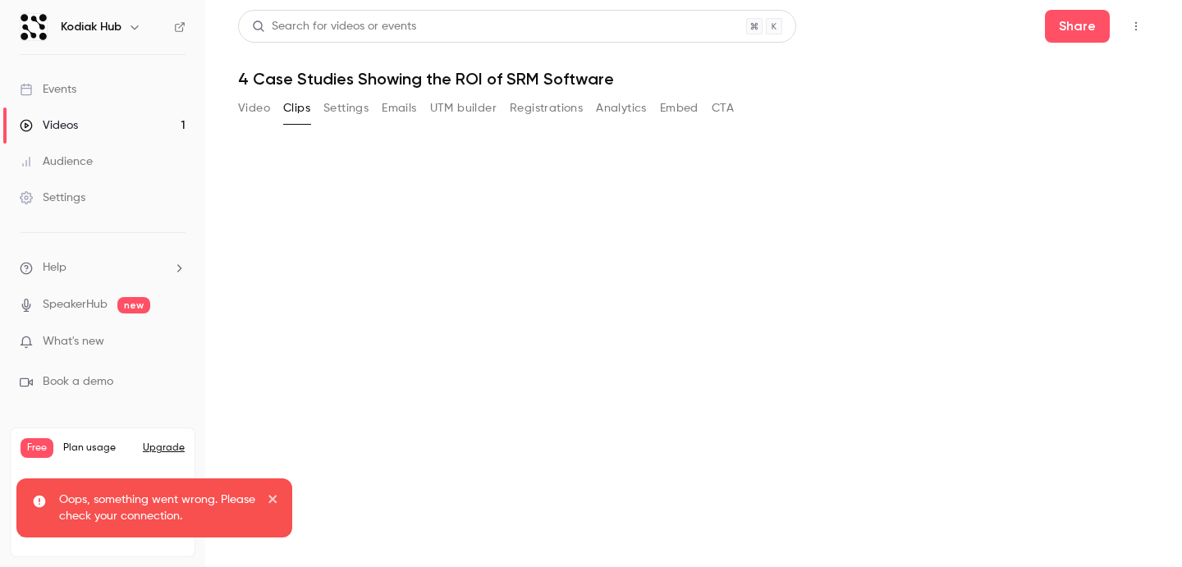
click at [277, 496] on icon "close" at bounding box center [273, 498] width 11 height 13
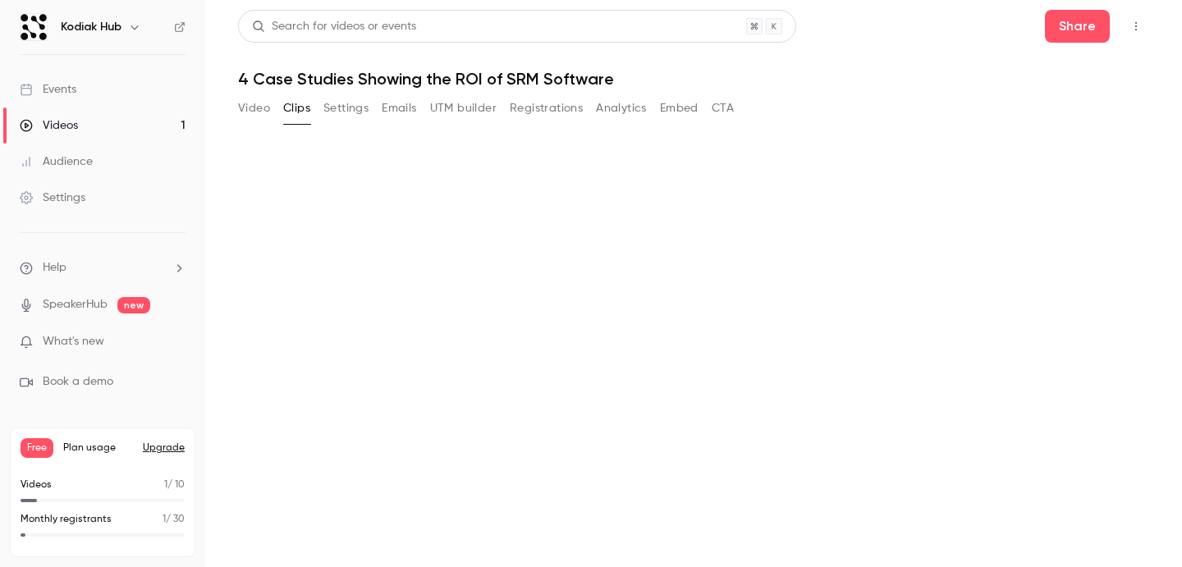
click at [345, 111] on button "Settings" at bounding box center [345, 108] width 45 height 26
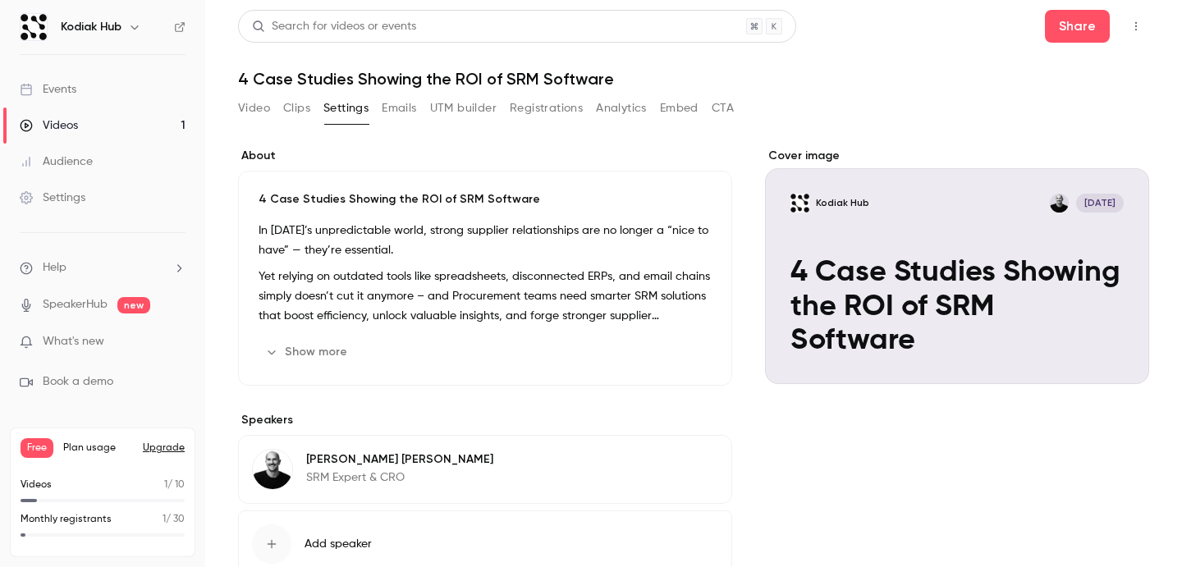
click at [295, 112] on button "Clips" at bounding box center [296, 108] width 27 height 26
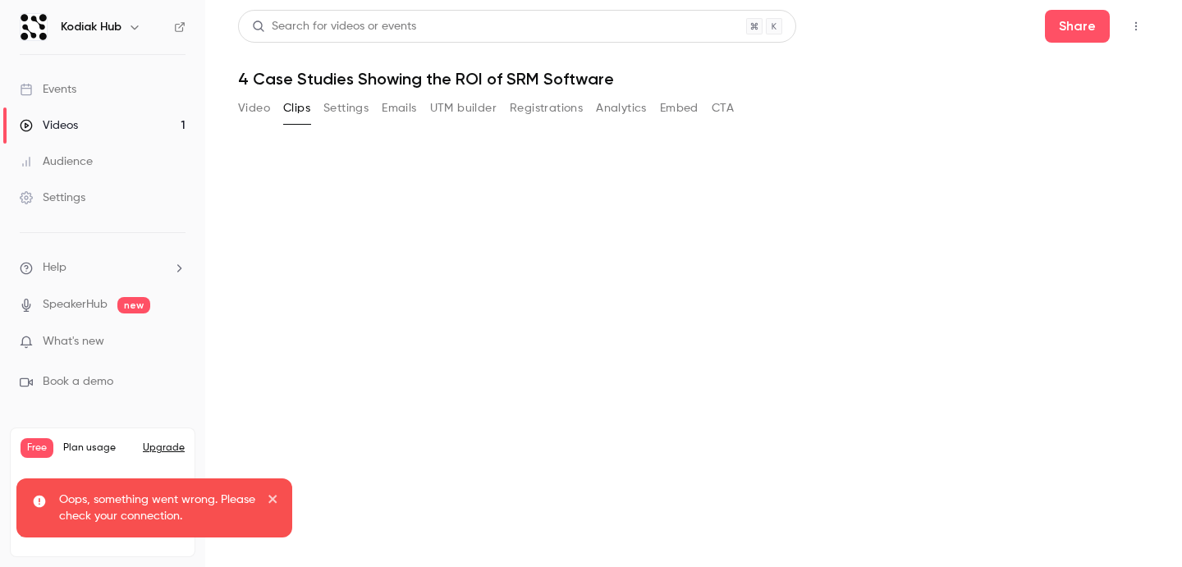
click at [244, 108] on button "Video" at bounding box center [254, 108] width 32 height 26
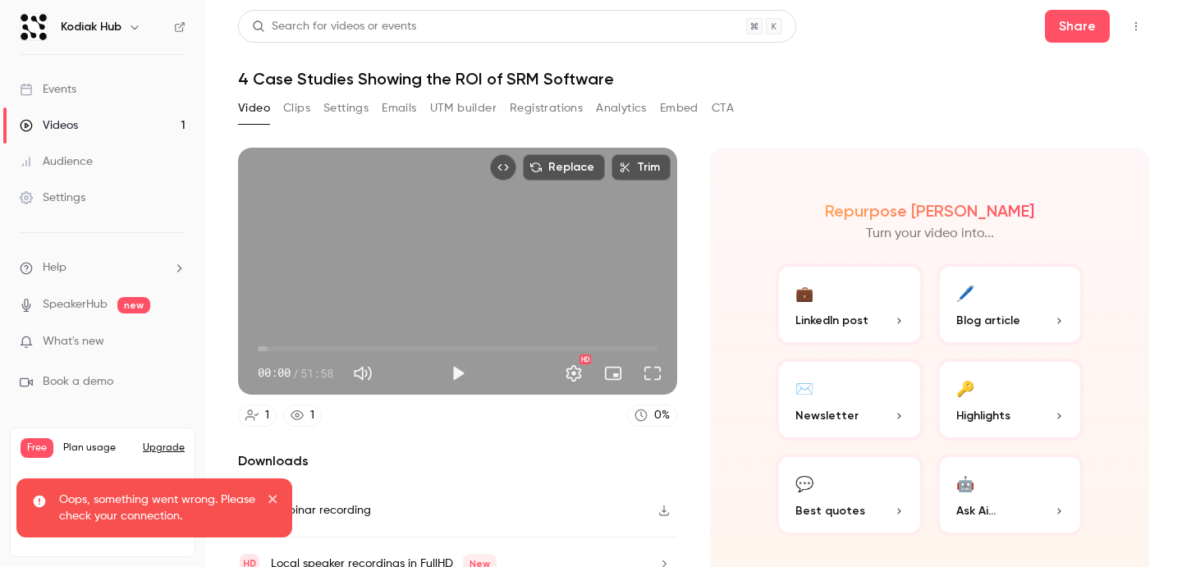
click at [345, 108] on button "Settings" at bounding box center [345, 108] width 45 height 26
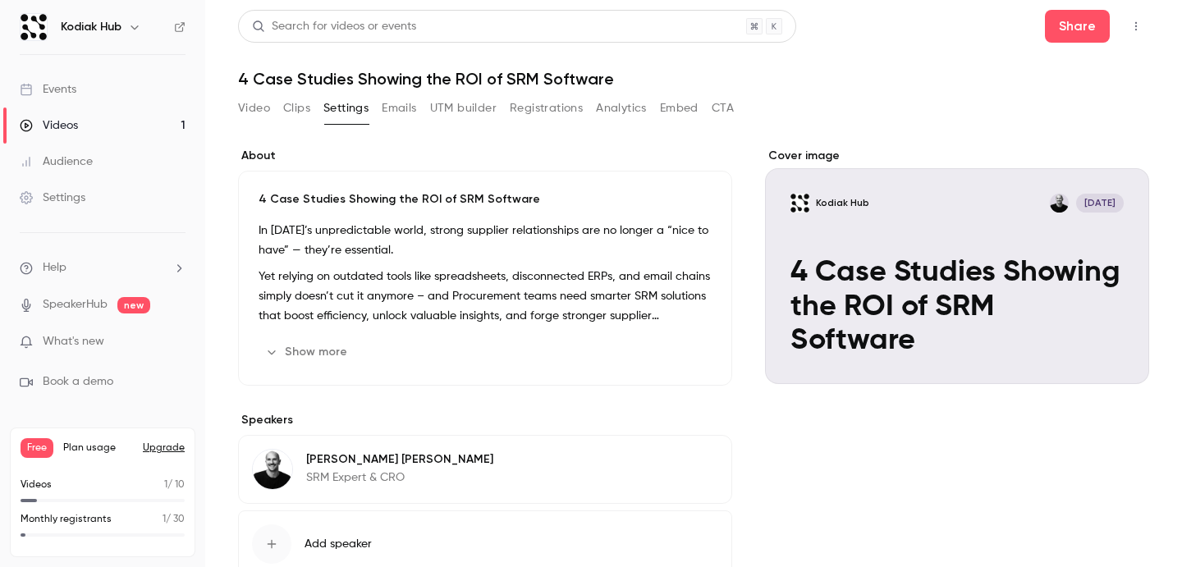
click at [638, 110] on button "Analytics" at bounding box center [621, 108] width 51 height 26
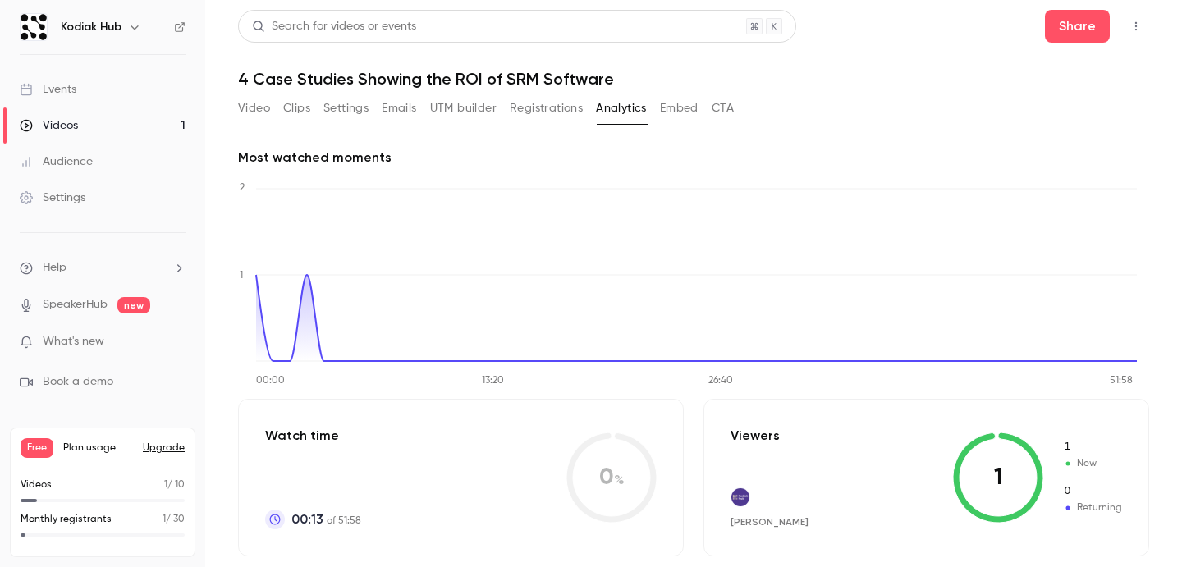
click at [725, 110] on button "CTA" at bounding box center [722, 108] width 22 height 26
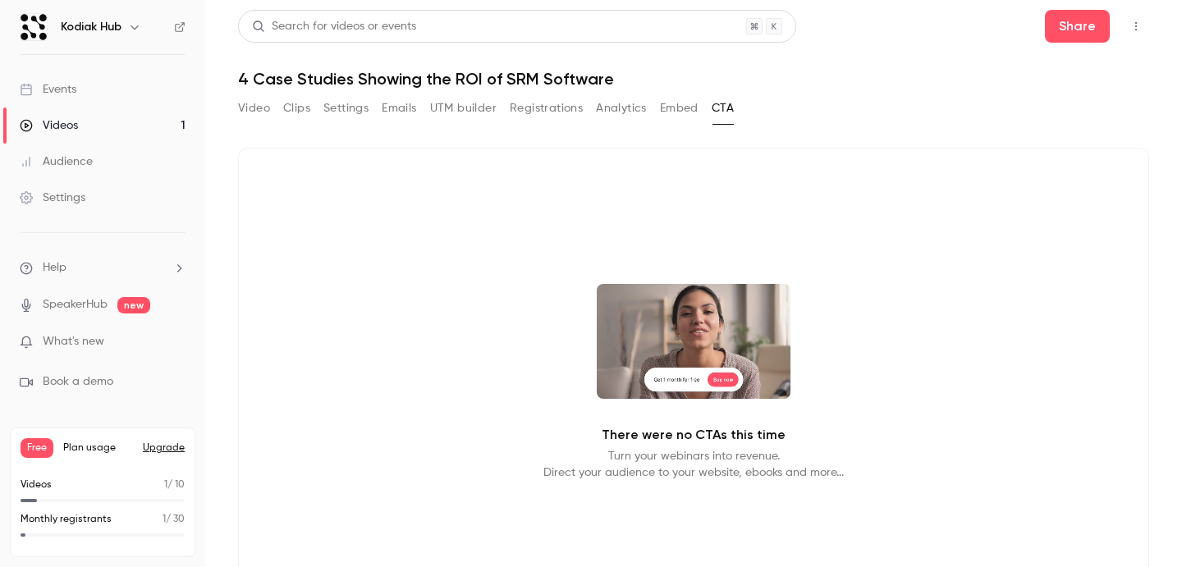
click at [680, 111] on button "Embed" at bounding box center [679, 108] width 39 height 26
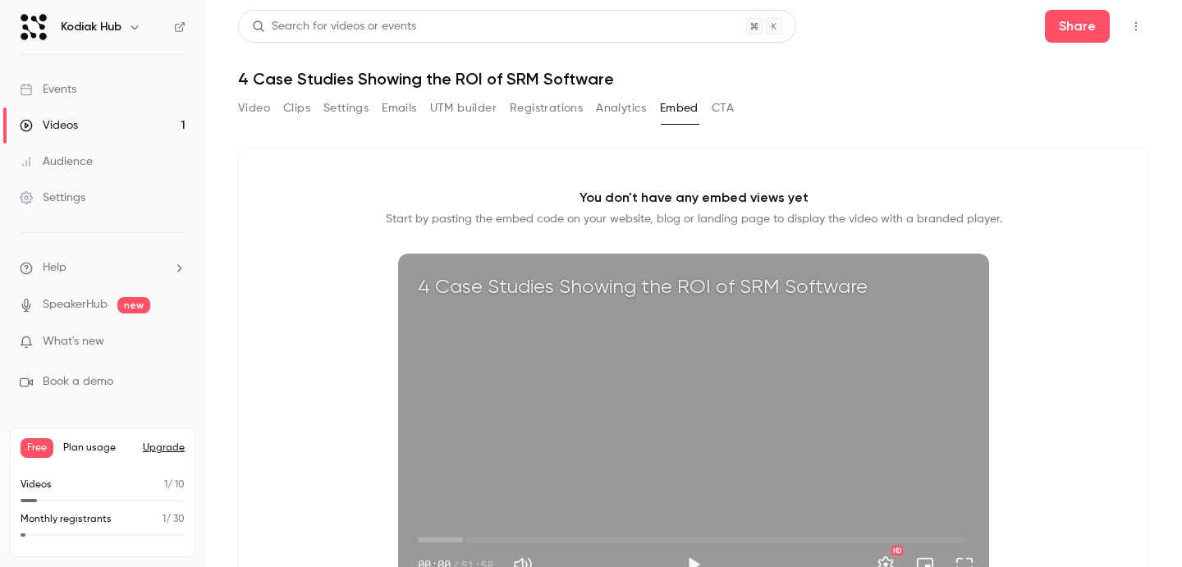
click at [103, 158] on link "Audience" at bounding box center [102, 162] width 205 height 36
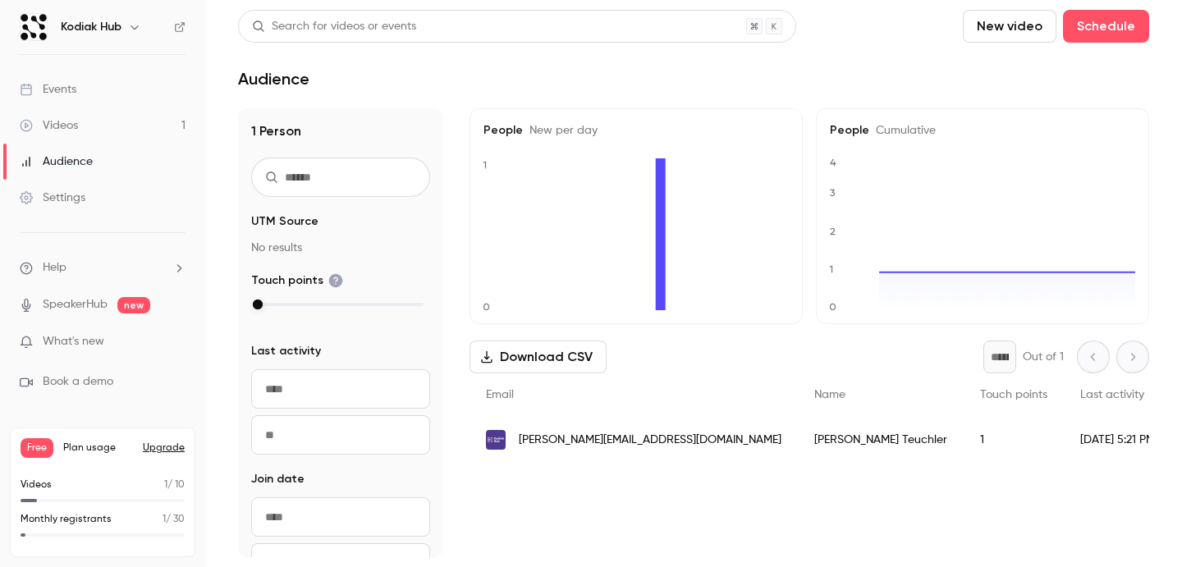
click at [92, 87] on link "Events" at bounding box center [102, 89] width 205 height 36
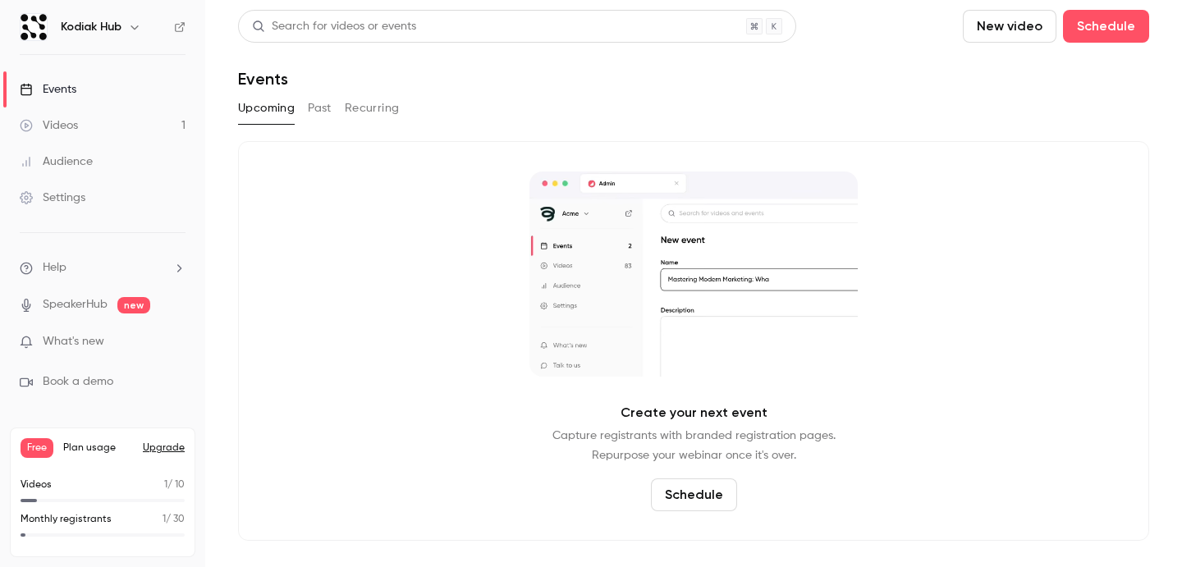
click at [318, 116] on button "Past" at bounding box center [320, 108] width 24 height 26
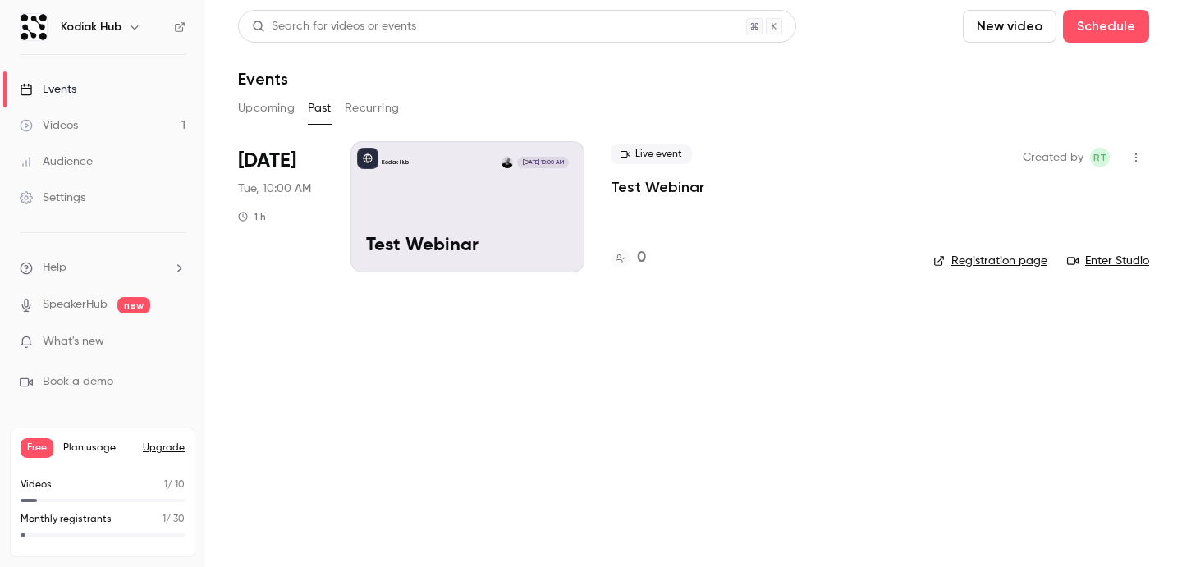
click at [458, 217] on div "Kodiak Hub [DATE] 10:00 AM Test Webinar" at bounding box center [467, 206] width 234 height 131
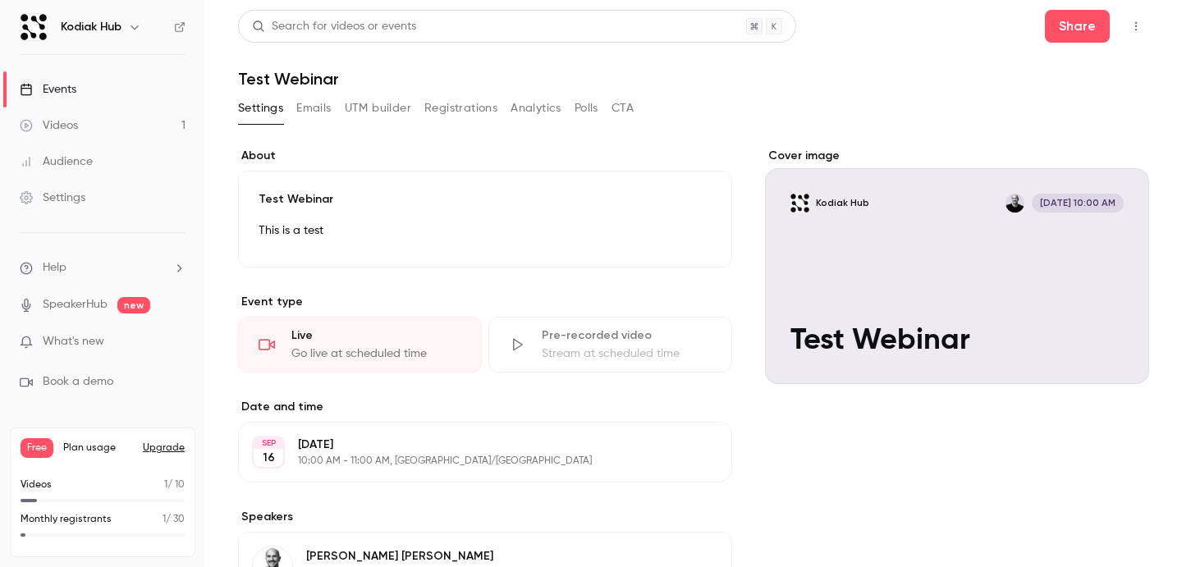
click at [1135, 25] on icon "button" at bounding box center [1136, 26] width 2 height 9
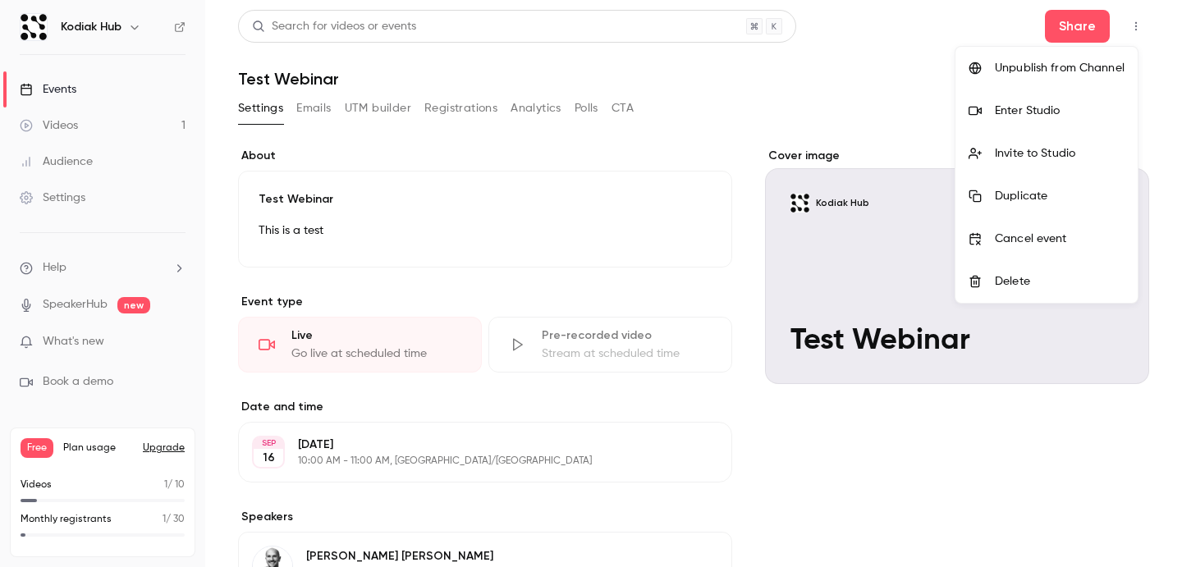
click at [868, 104] on div at bounding box center [591, 283] width 1182 height 567
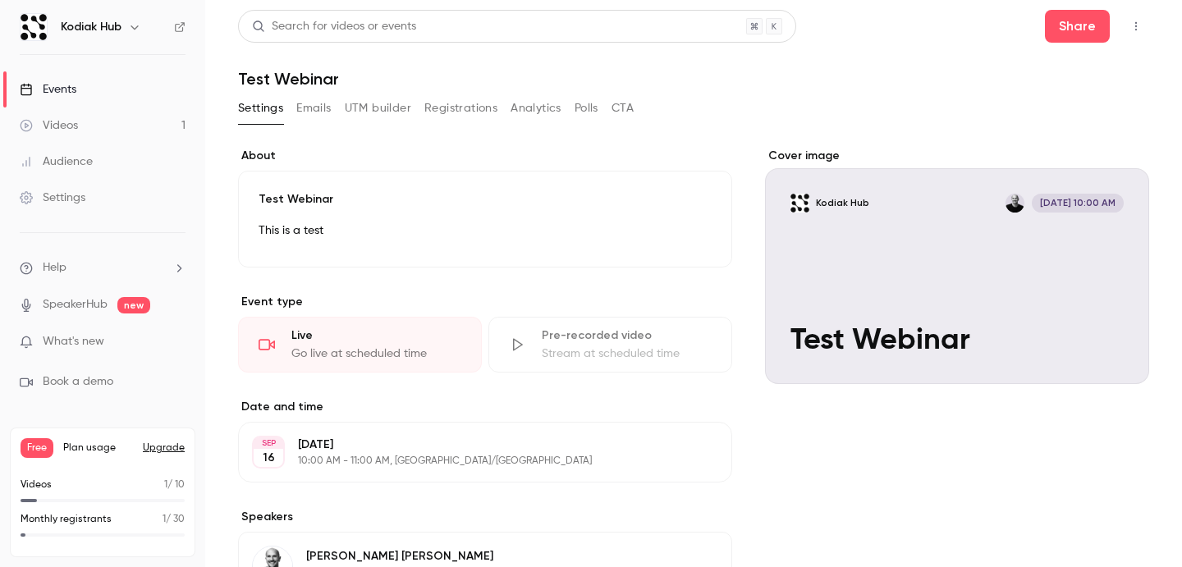
click at [80, 159] on div "Audience" at bounding box center [56, 161] width 73 height 16
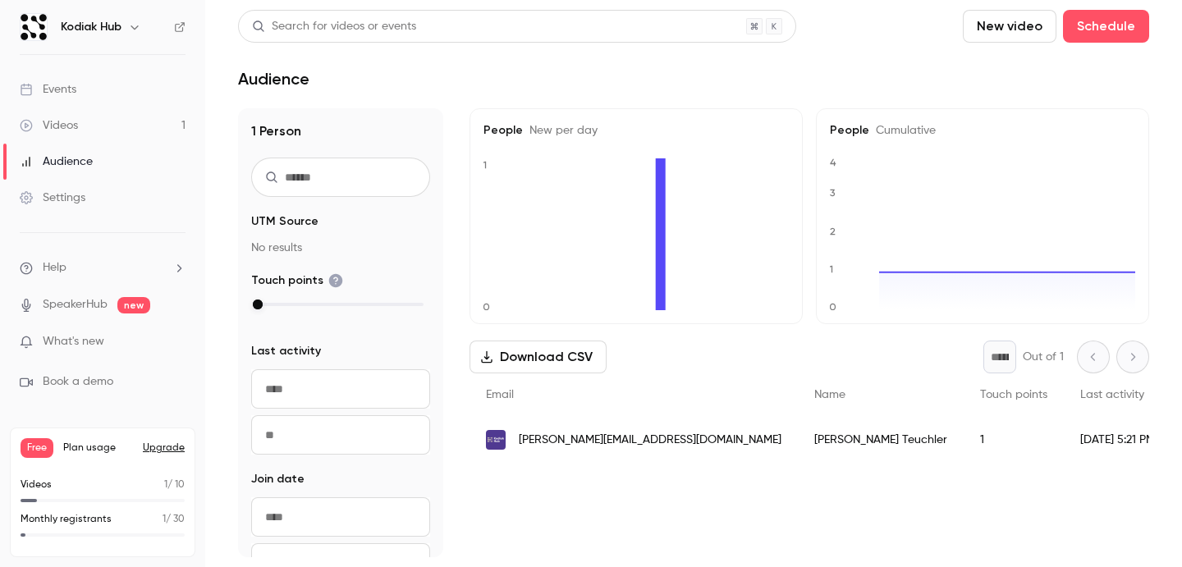
click at [90, 120] on link "Videos 1" at bounding box center [102, 126] width 205 height 36
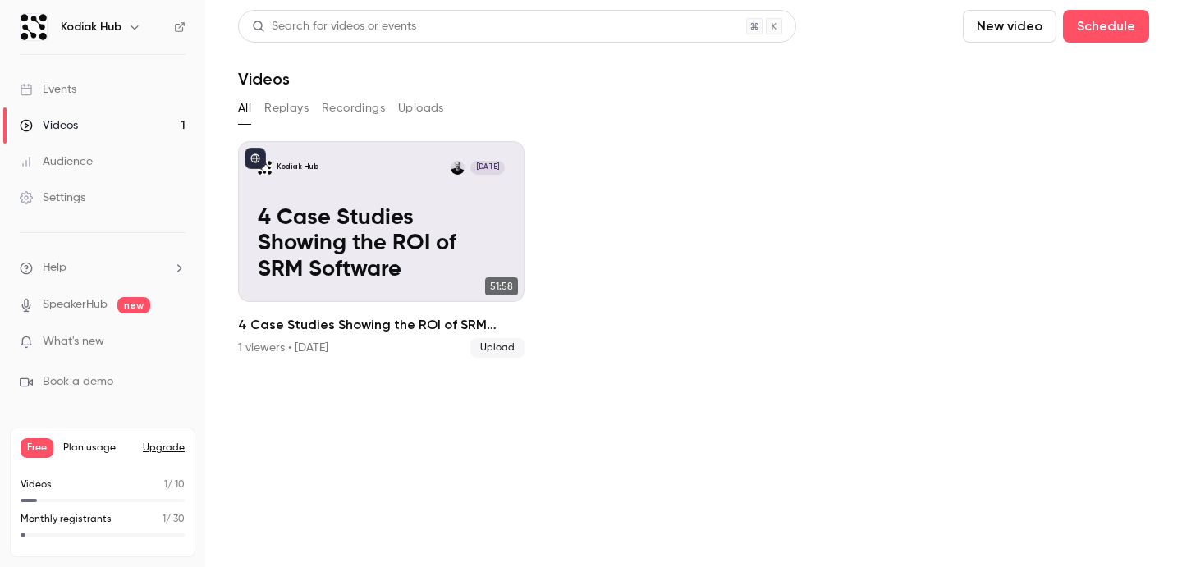
click at [97, 156] on link "Audience" at bounding box center [102, 162] width 205 height 36
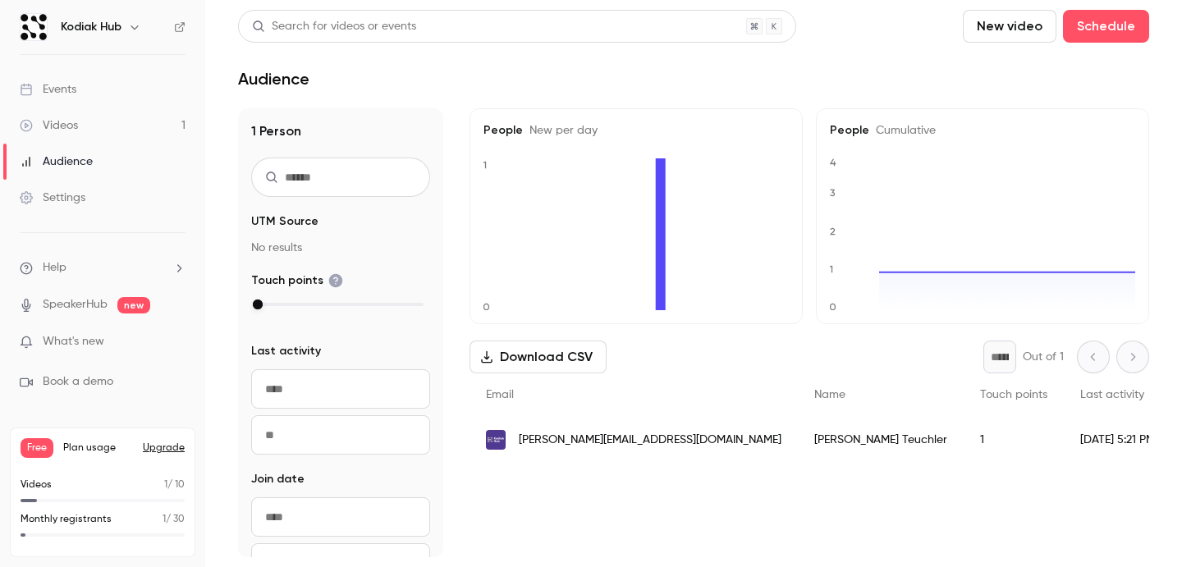
click at [82, 343] on span "What's new" at bounding box center [74, 341] width 62 height 17
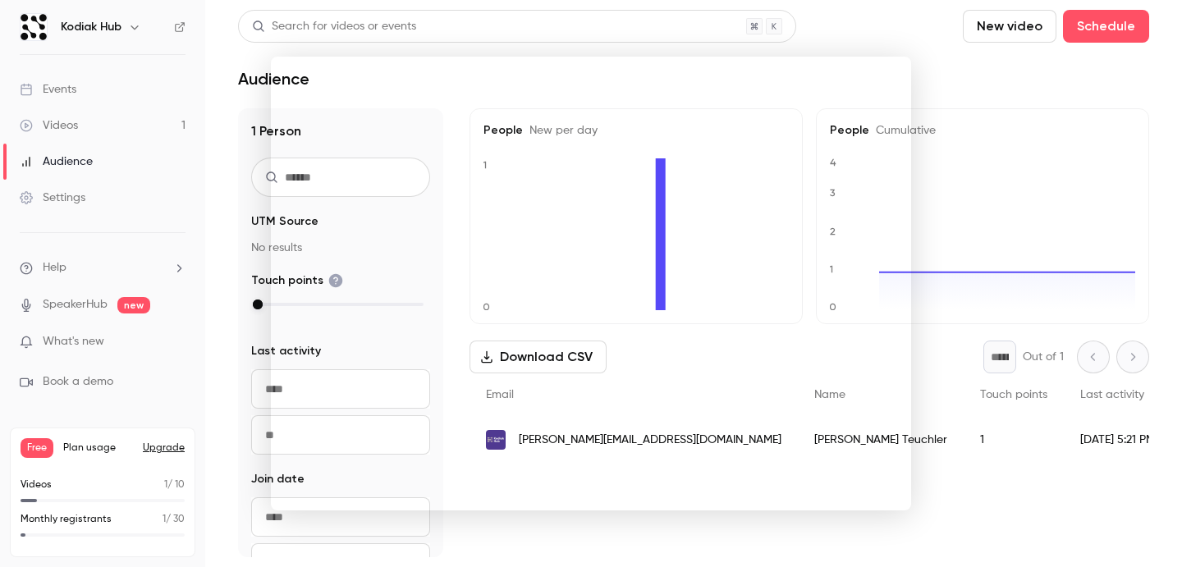
click at [931, 89] on div at bounding box center [591, 283] width 1182 height 567
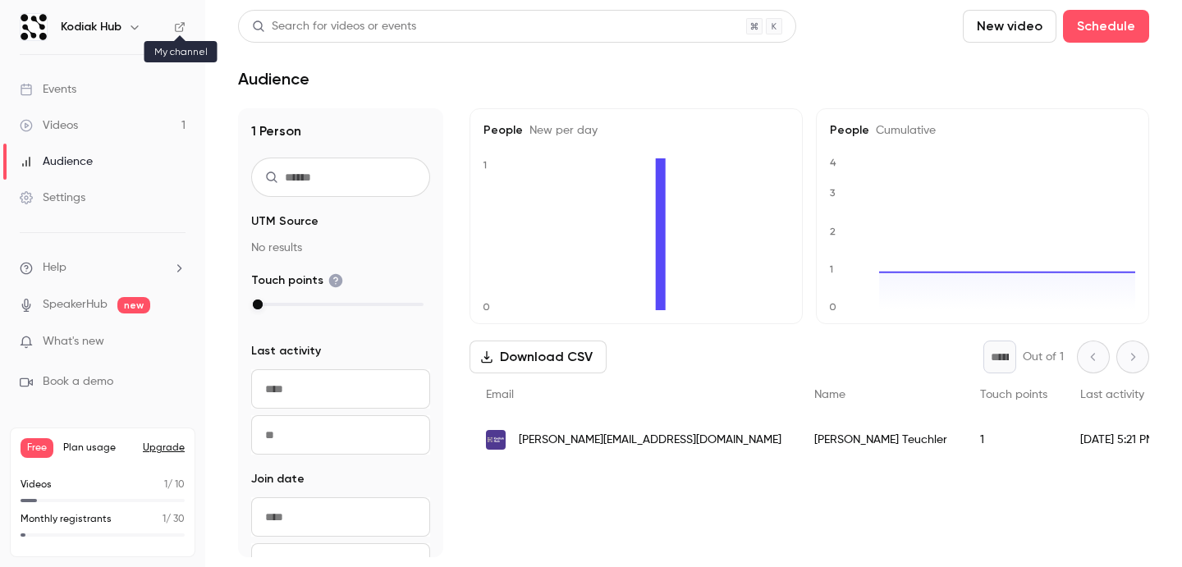
click at [181, 26] on icon at bounding box center [180, 27] width 10 height 10
click at [72, 71] on ul "Events Videos 1 Audience Settings" at bounding box center [102, 143] width 205 height 177
click at [73, 82] on div "Events" at bounding box center [48, 89] width 57 height 16
